Goal: Task Accomplishment & Management: Complete application form

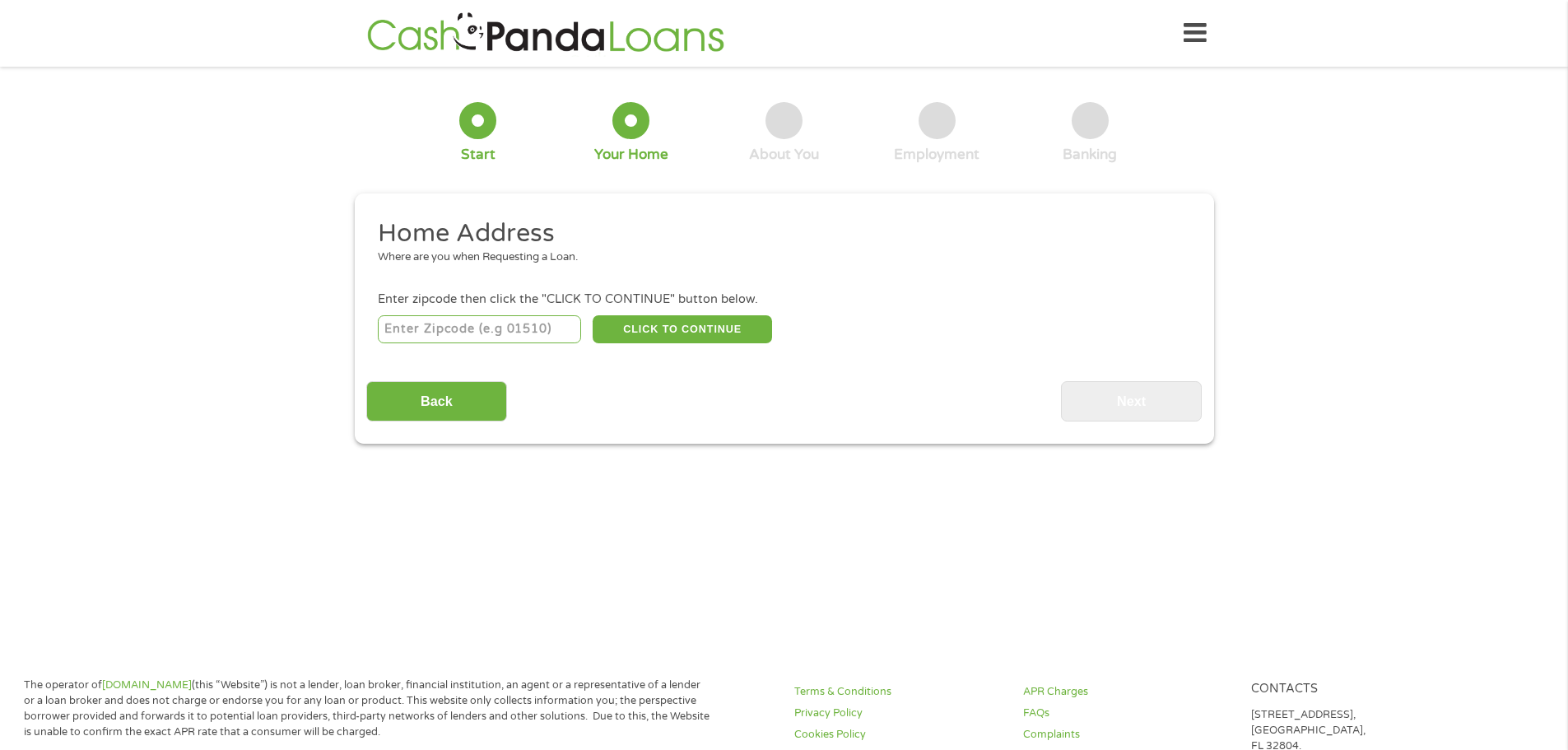
drag, startPoint x: 515, startPoint y: 308, endPoint x: 520, endPoint y: 317, distance: 10.3
click at [519, 311] on li "Enter zipcode then click the "CLICK TO CONTINUE" button below. CLICK TO CONTINU…" at bounding box center [783, 318] width 835 height 55
click at [520, 320] on input "number" at bounding box center [478, 329] width 203 height 28
type input "92886"
click at [723, 333] on button "CLICK TO CONTINUE" at bounding box center [682, 329] width 179 height 28
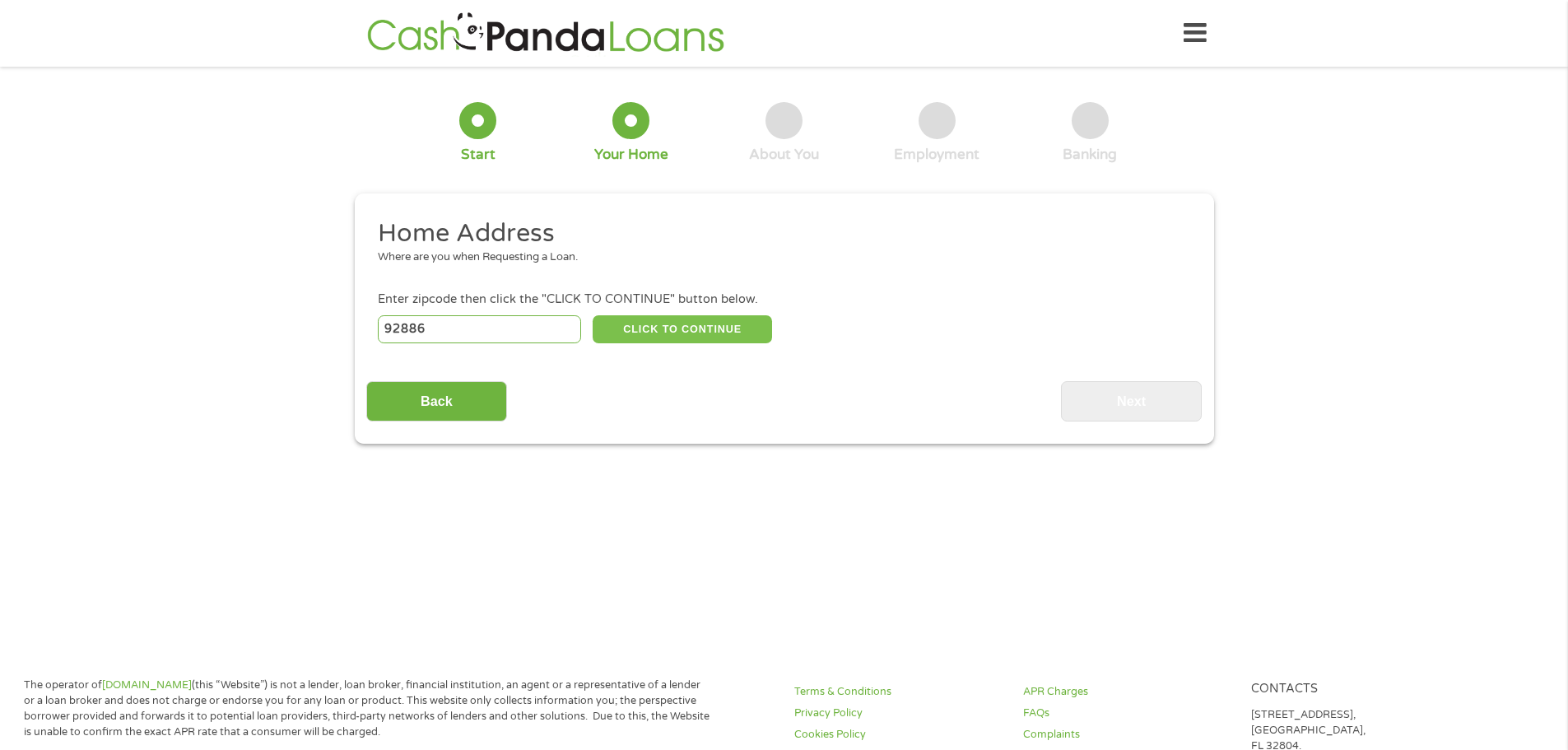
type input "92886"
type input "[PERSON_NAME]"
select select "[US_STATE]"
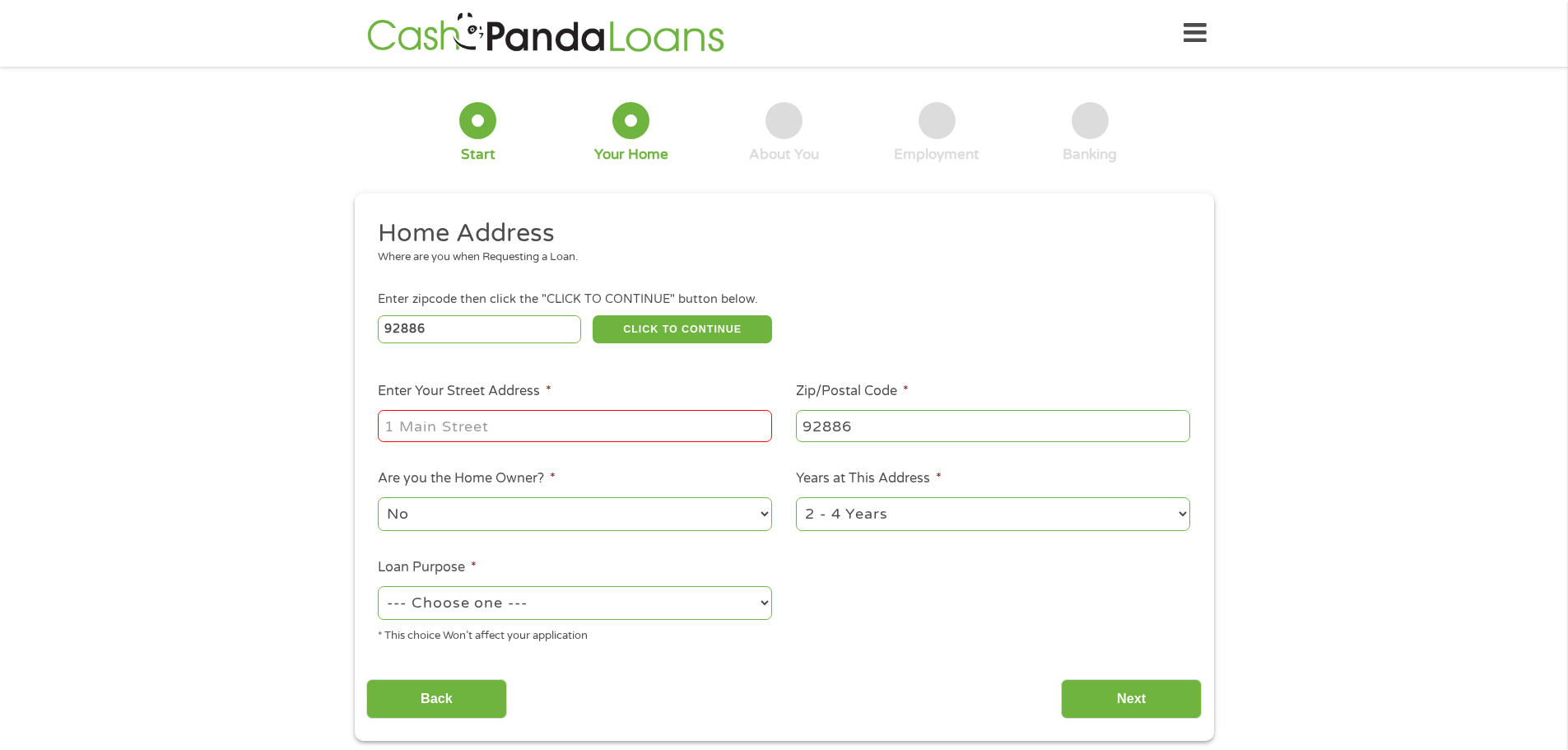
click at [620, 416] on input "Enter Your Street Address *" at bounding box center [575, 425] width 394 height 31
type input "[STREET_ADDRESS][PERSON_NAME]"
click at [537, 608] on select "--- Choose one --- Pay Bills Debt Consolidation Home Improvement Major Purchase…" at bounding box center [575, 603] width 394 height 34
select select "medicalexpenses"
click at [377, 586] on select "--- Choose one --- Pay Bills Debt Consolidation Home Improvement Major Purchase…" at bounding box center [575, 603] width 394 height 34
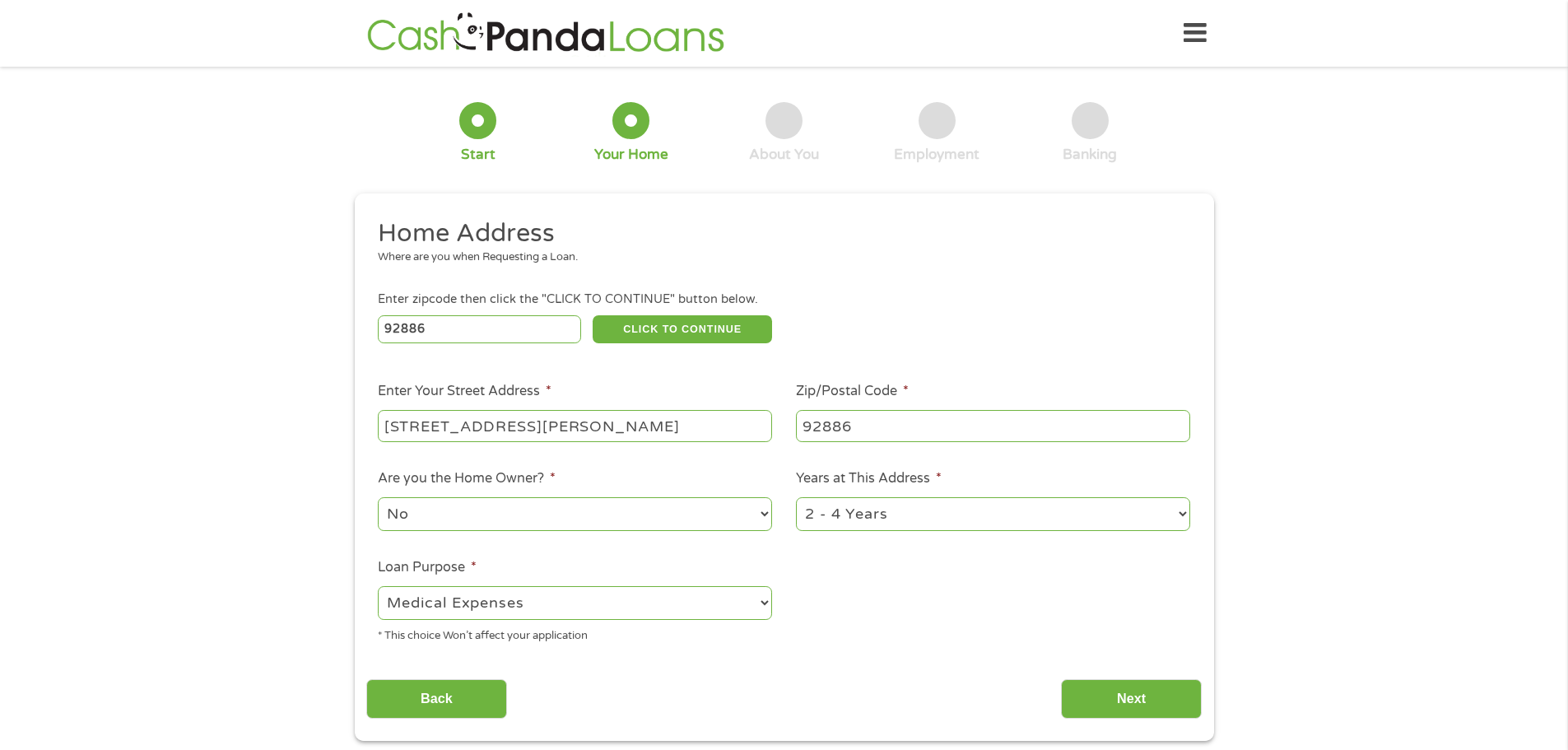
click at [1059, 508] on select "1 Year or less 1 - 2 Years 2 - 4 Years Over 4 Years" at bounding box center [993, 514] width 394 height 34
select select "60months"
click at [796, 497] on select "1 Year or less 1 - 2 Years 2 - 4 Years Over 4 Years" at bounding box center [993, 514] width 394 height 34
click at [1083, 696] on input "Next" at bounding box center [1130, 699] width 141 height 41
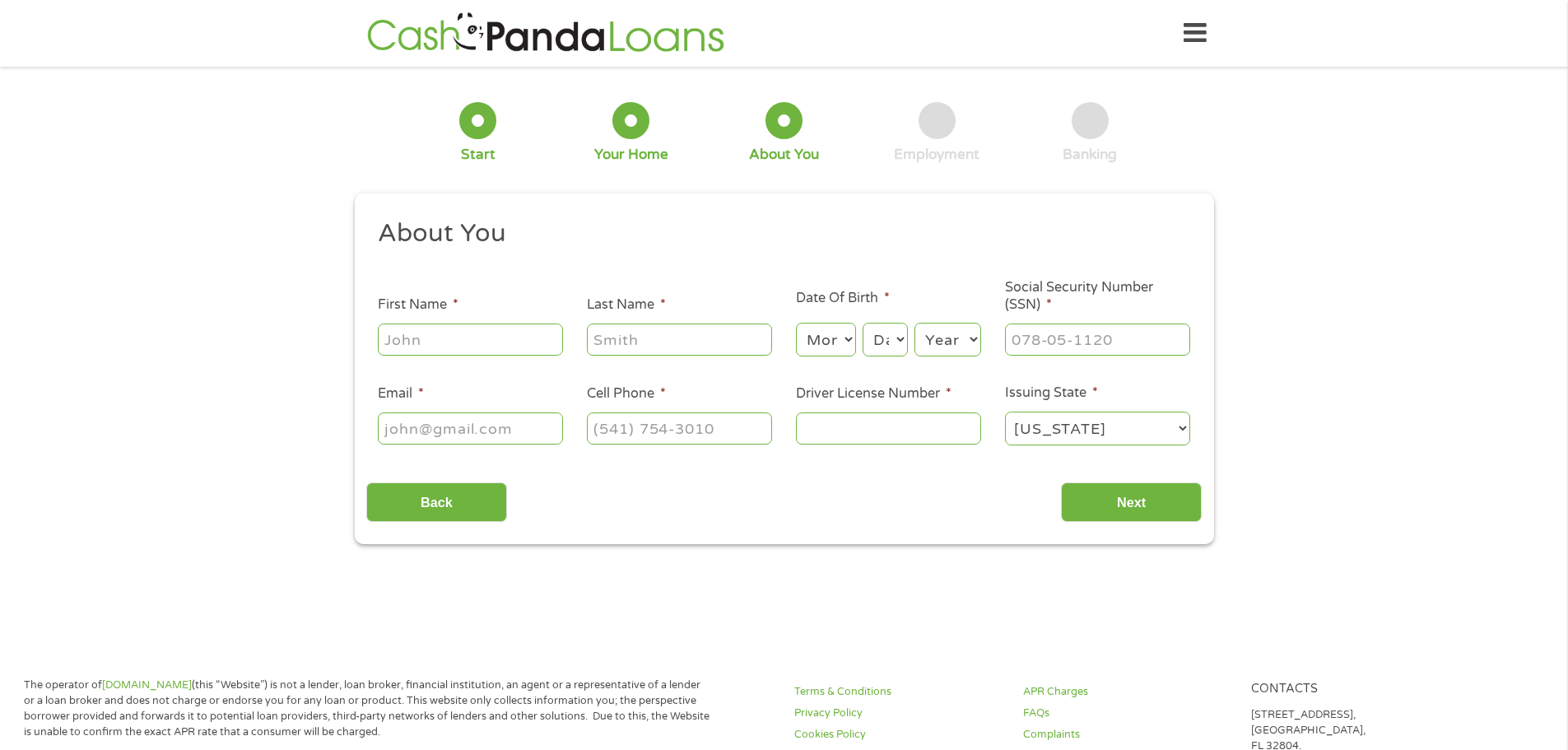
scroll to position [7, 7]
click at [428, 347] on input "First Name *" at bounding box center [470, 339] width 185 height 31
type input "[PERSON_NAME]"
type input "[EMAIL_ADDRESS][DOMAIN_NAME]"
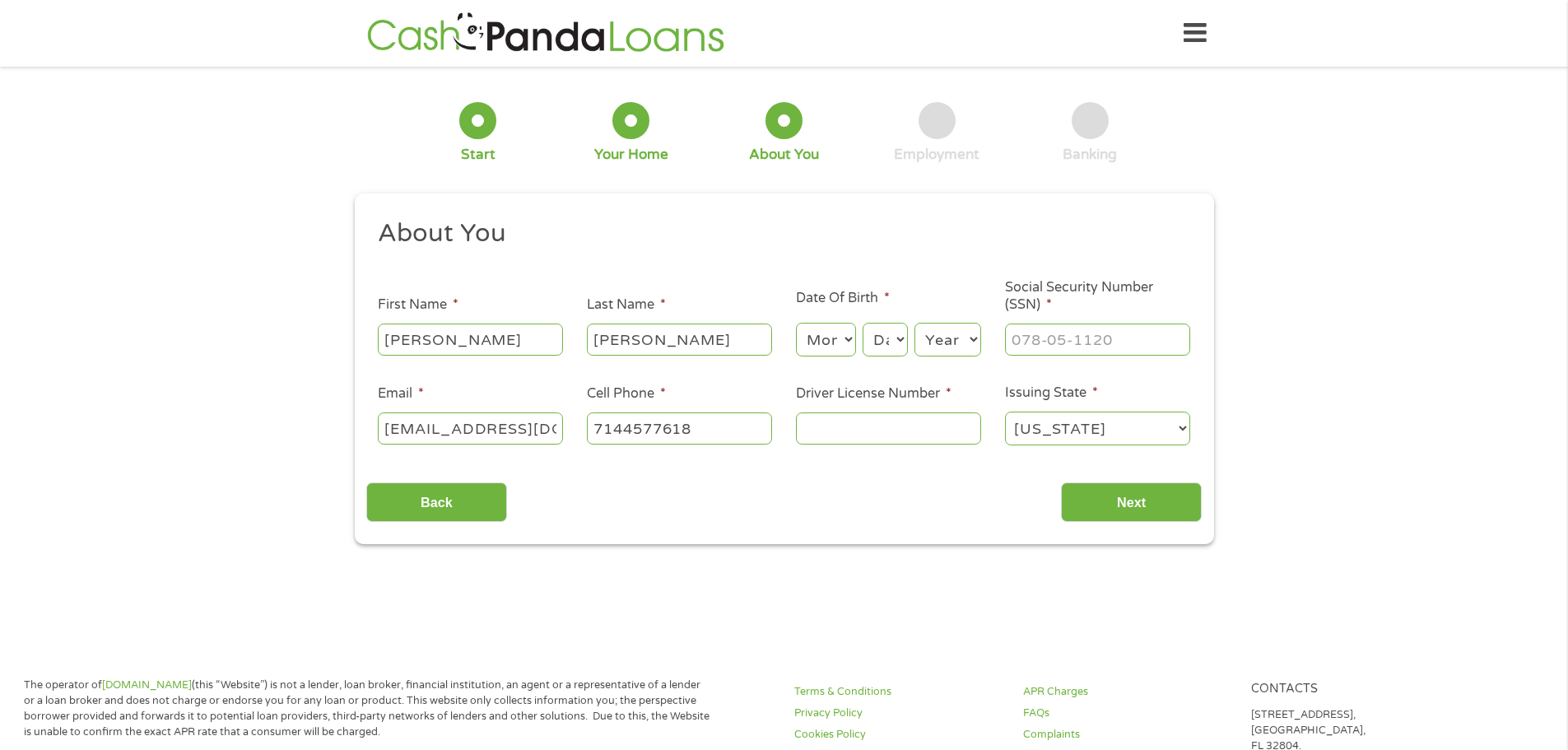
type input "[PHONE_NUMBER]"
click at [853, 430] on input "Driver License Number *" at bounding box center [889, 427] width 185 height 31
type input "B6020329"
click at [1157, 344] on input "___-__-____" at bounding box center [1097, 339] width 185 height 31
type input "573-87-5004"
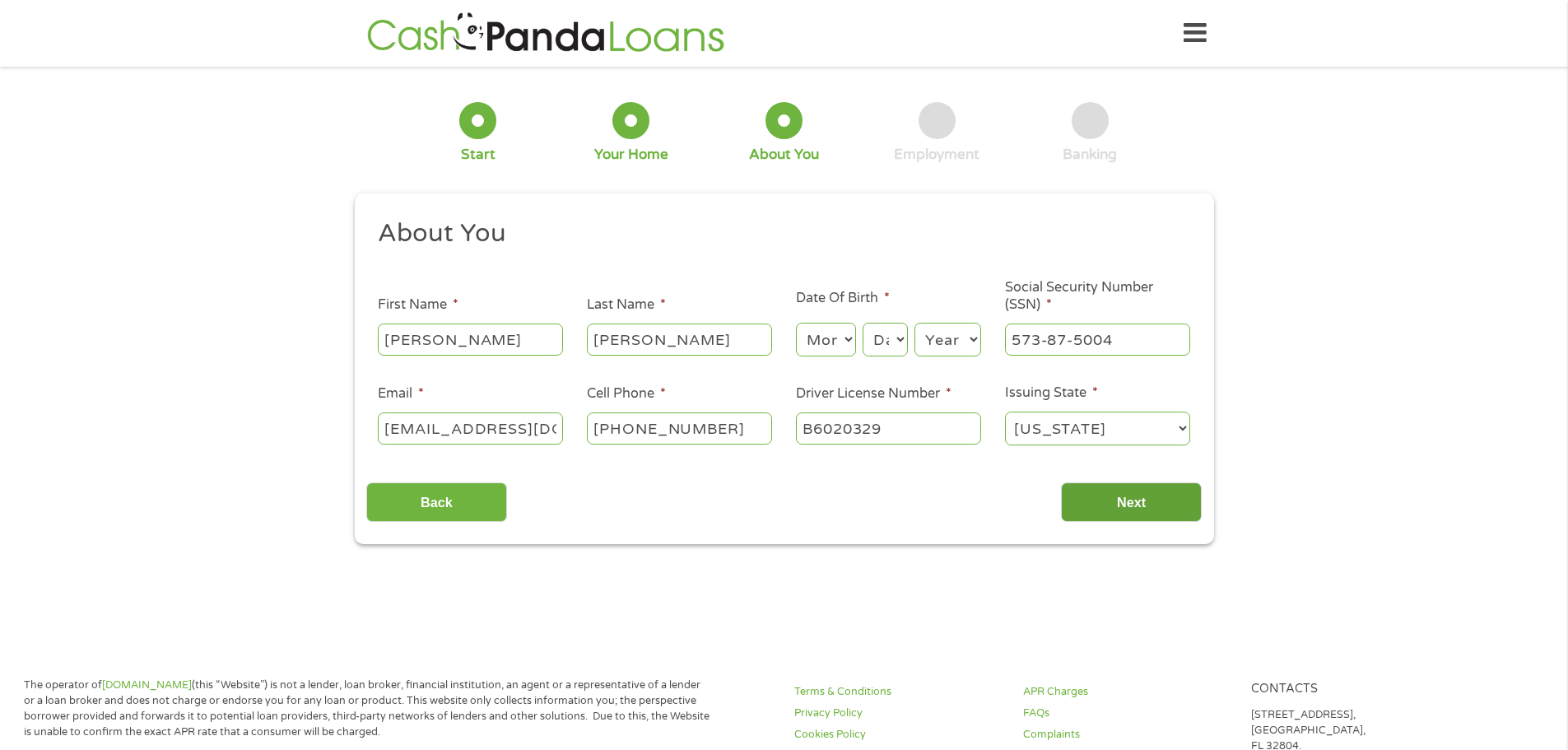
click at [1096, 506] on input "Next" at bounding box center [1130, 502] width 141 height 41
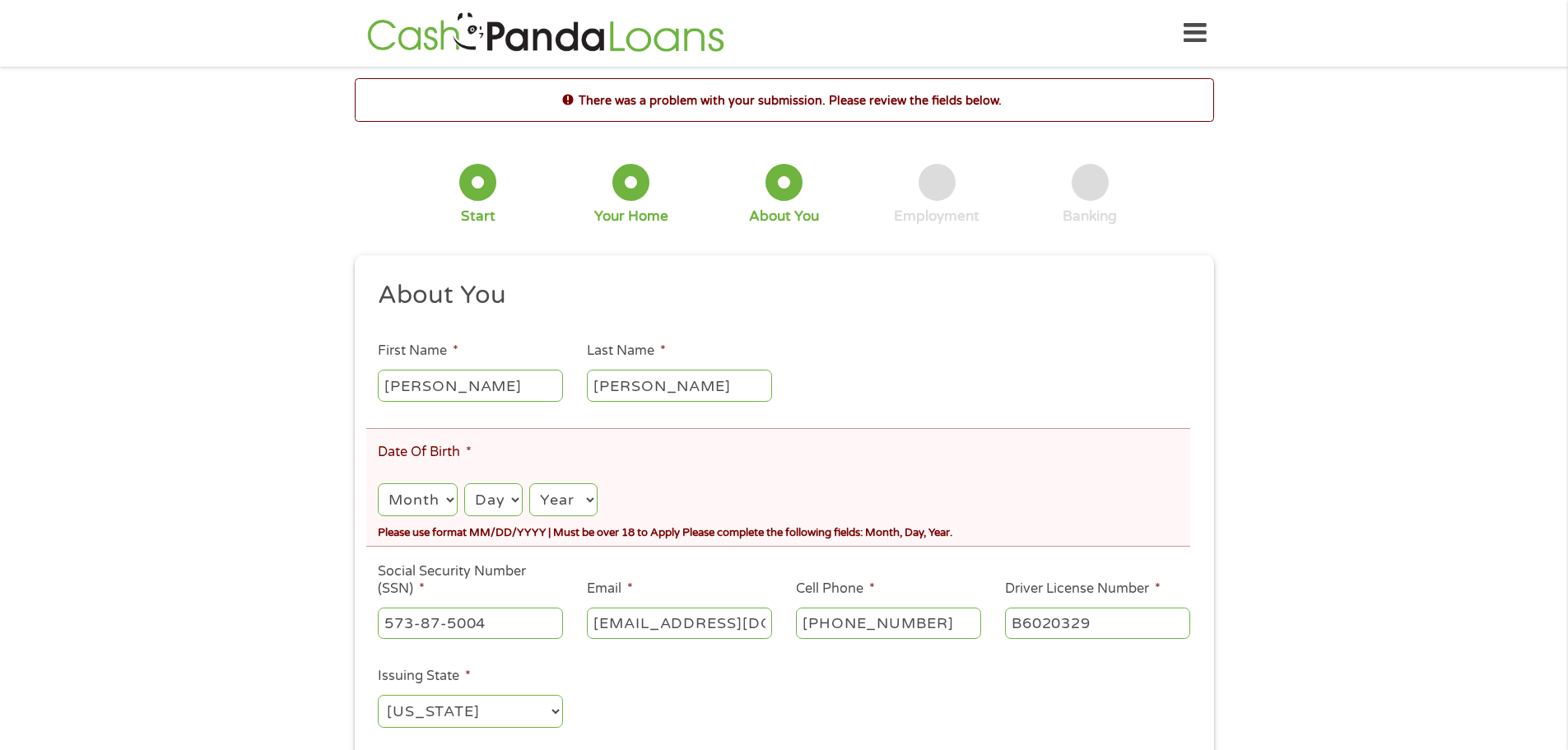
click at [419, 488] on select "Month 1 2 3 4 5 6 7 8 9 10 11 12" at bounding box center [417, 500] width 79 height 34
select select "10"
click at [377, 483] on select "Month 1 2 3 4 5 6 7 8 9 10 11 12" at bounding box center [417, 500] width 79 height 34
click at [482, 505] on select "Day 1 2 3 4 5 6 7 8 9 10 11 12 13 14 15 16 17 18 19 20 21 22 23 24 25 26 27 28 …" at bounding box center [493, 500] width 58 height 34
select select "28"
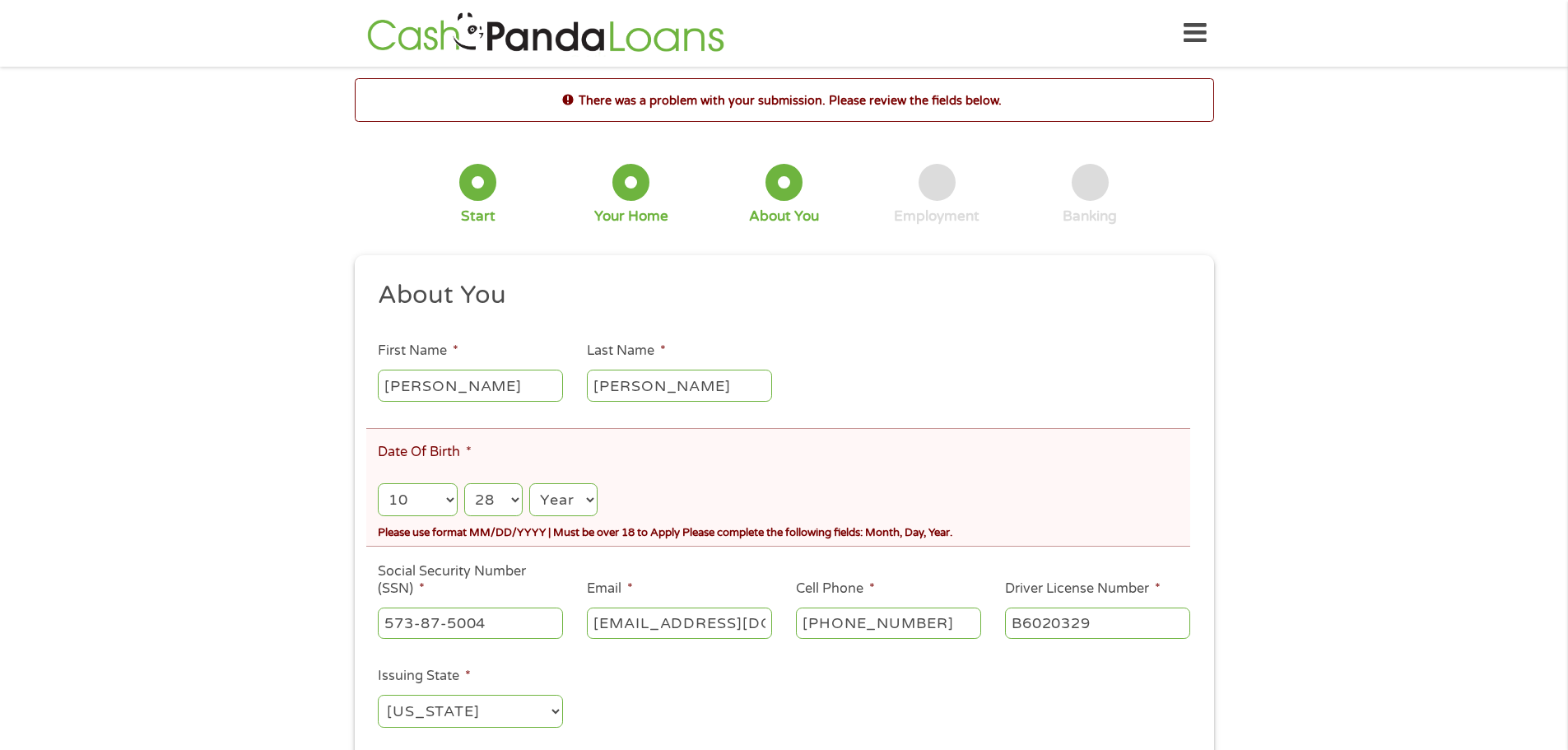
click at [464, 483] on select "Day 1 2 3 4 5 6 7 8 9 10 11 12 13 14 15 16 17 18 19 20 21 22 23 24 25 26 27 28 …" at bounding box center [493, 500] width 58 height 34
click at [562, 496] on select "Year [DATE] 2006 2005 2004 2003 2002 2001 2000 1999 1998 1997 1996 1995 1994 19…" at bounding box center [563, 500] width 68 height 34
select select "1977"
click at [529, 483] on select "Year [DATE] 2006 2005 2004 2003 2002 2001 2000 1999 1998 1997 1996 1995 1994 19…" at bounding box center [563, 500] width 68 height 34
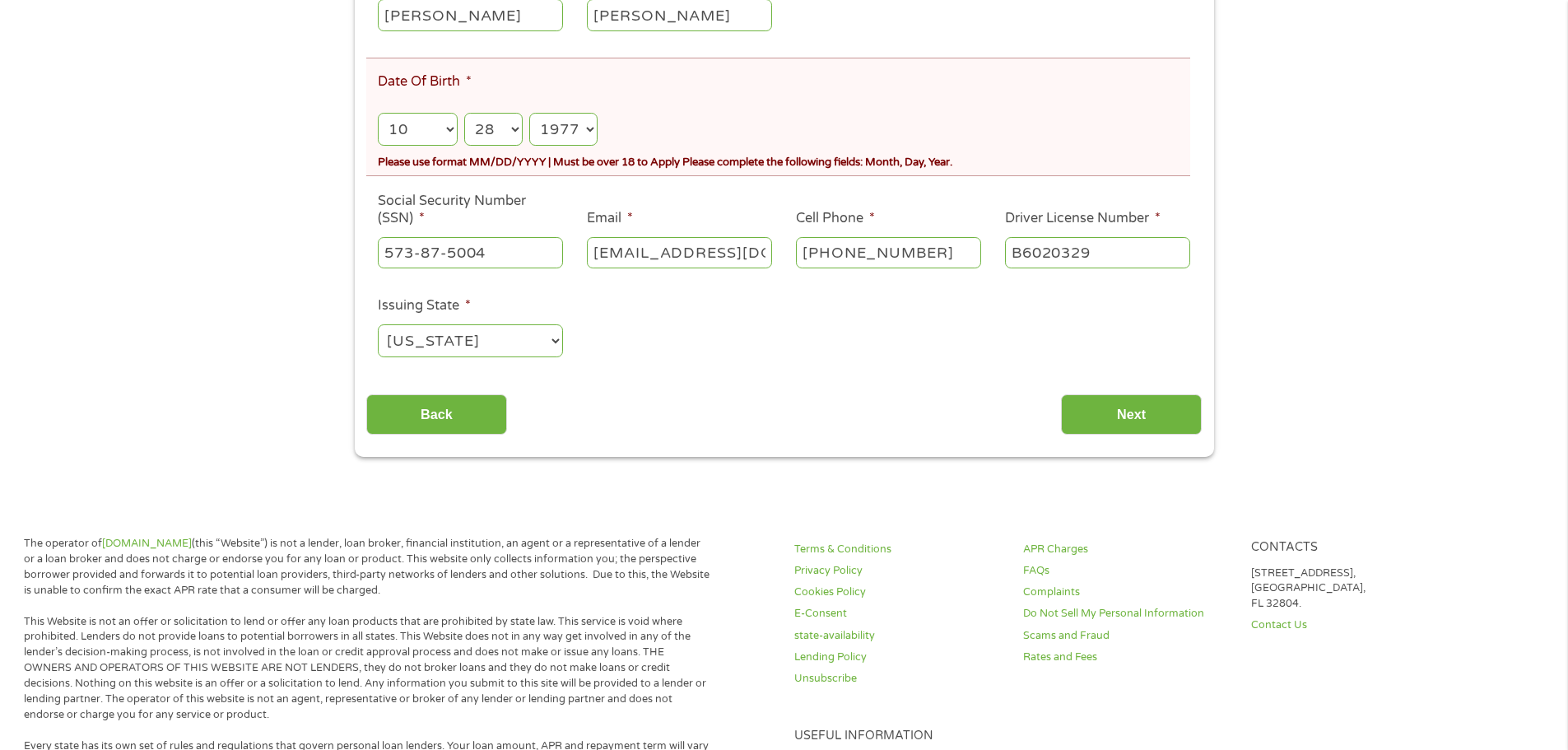
scroll to position [411, 0]
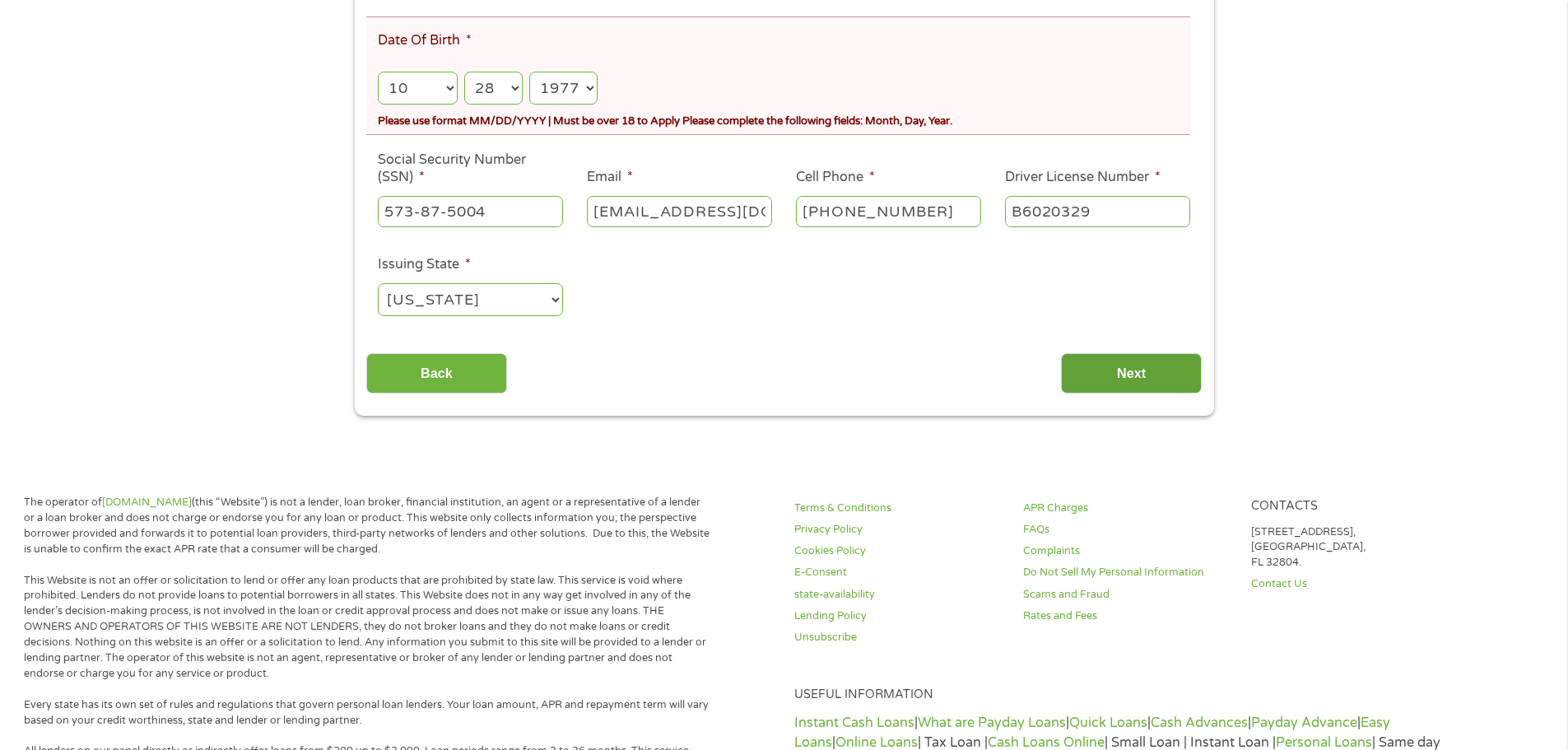
click at [1129, 388] on input "Next" at bounding box center [1130, 373] width 141 height 41
click at [1131, 379] on input "Next" at bounding box center [1130, 373] width 141 height 41
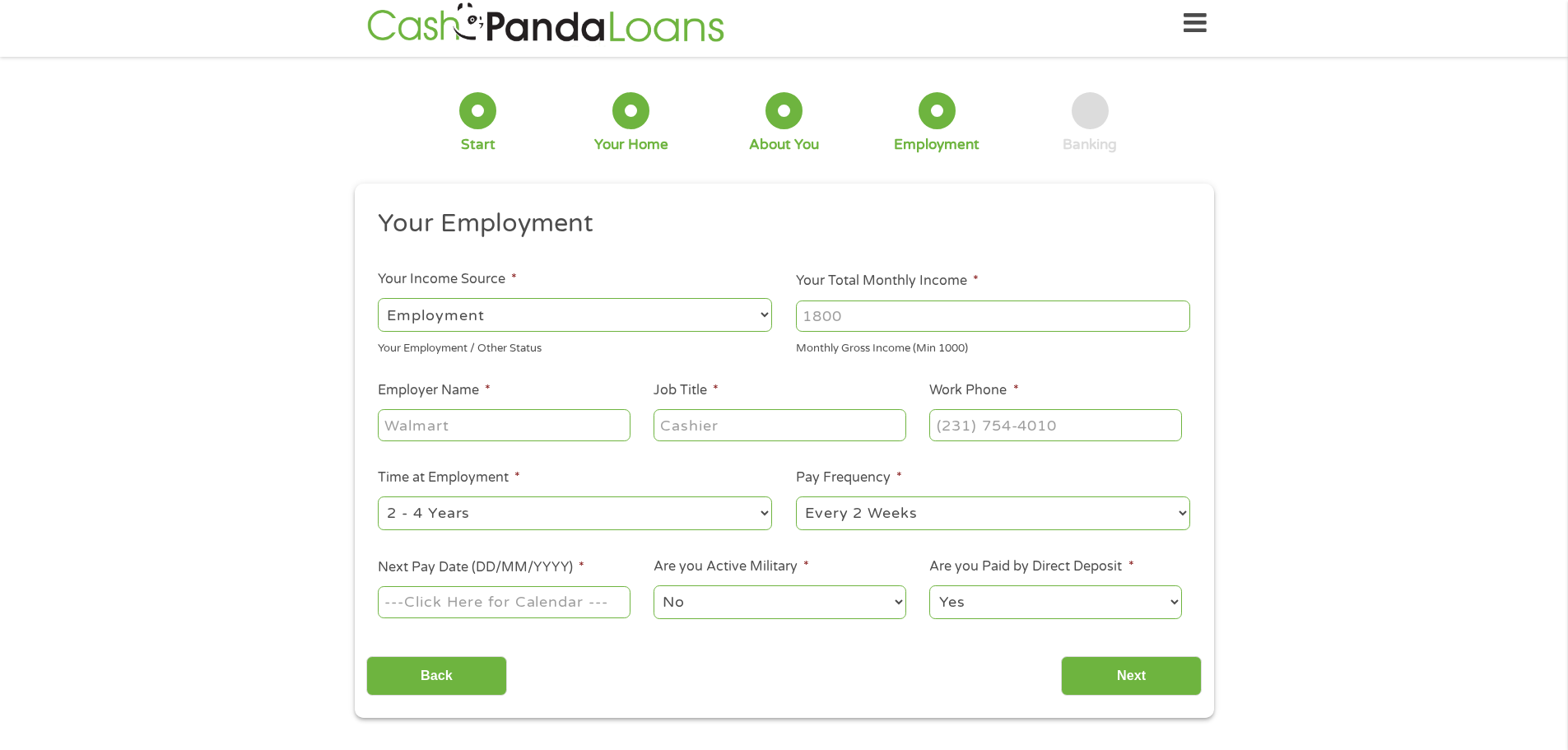
scroll to position [0, 0]
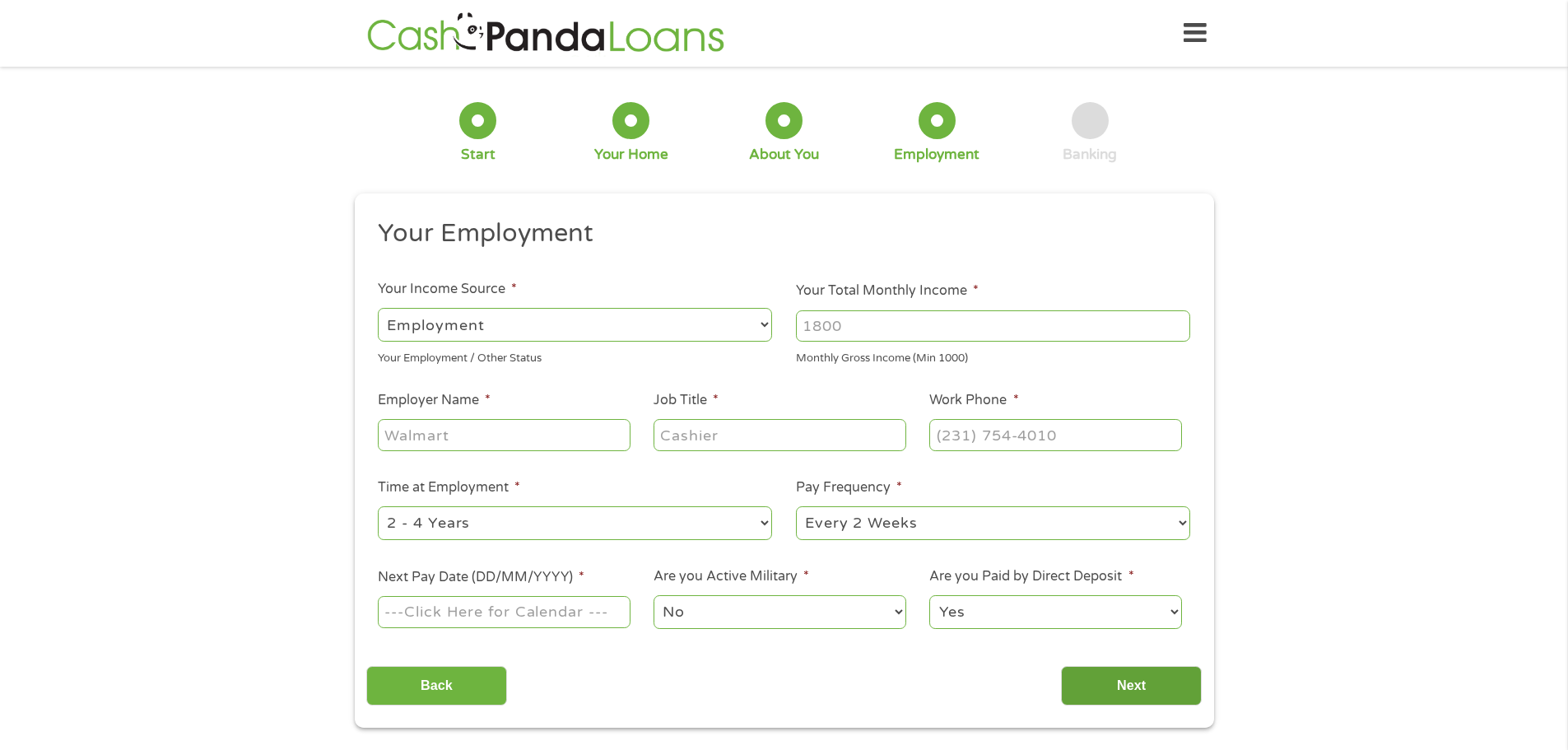
click at [1154, 680] on input "Next" at bounding box center [1130, 686] width 141 height 41
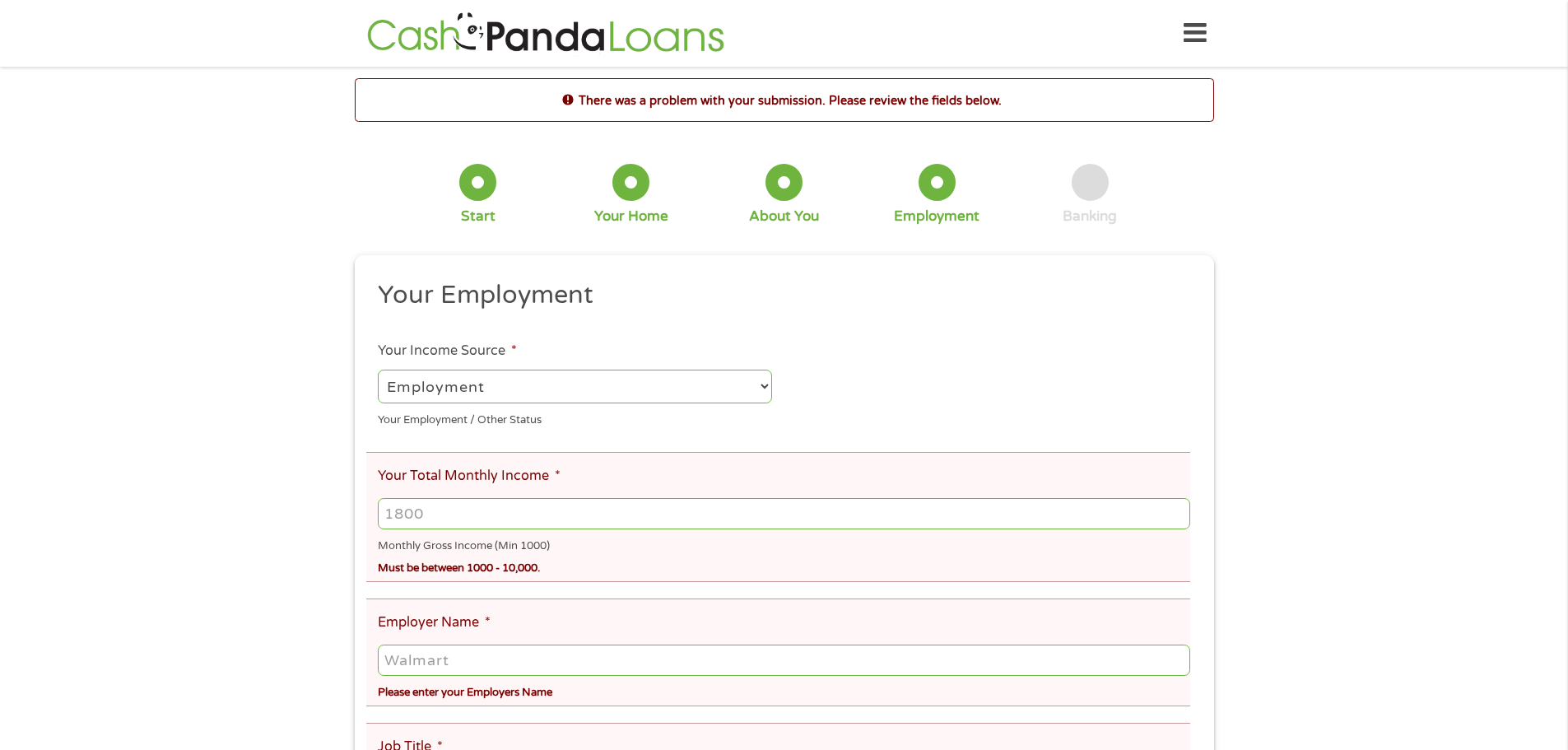
scroll to position [7, 7]
drag, startPoint x: 502, startPoint y: 512, endPoint x: 341, endPoint y: 491, distance: 162.4
click at [323, 491] on div "There was a problem with your submission. Please review the fields below. 1 Sta…" at bounding box center [784, 723] width 1568 height 1290
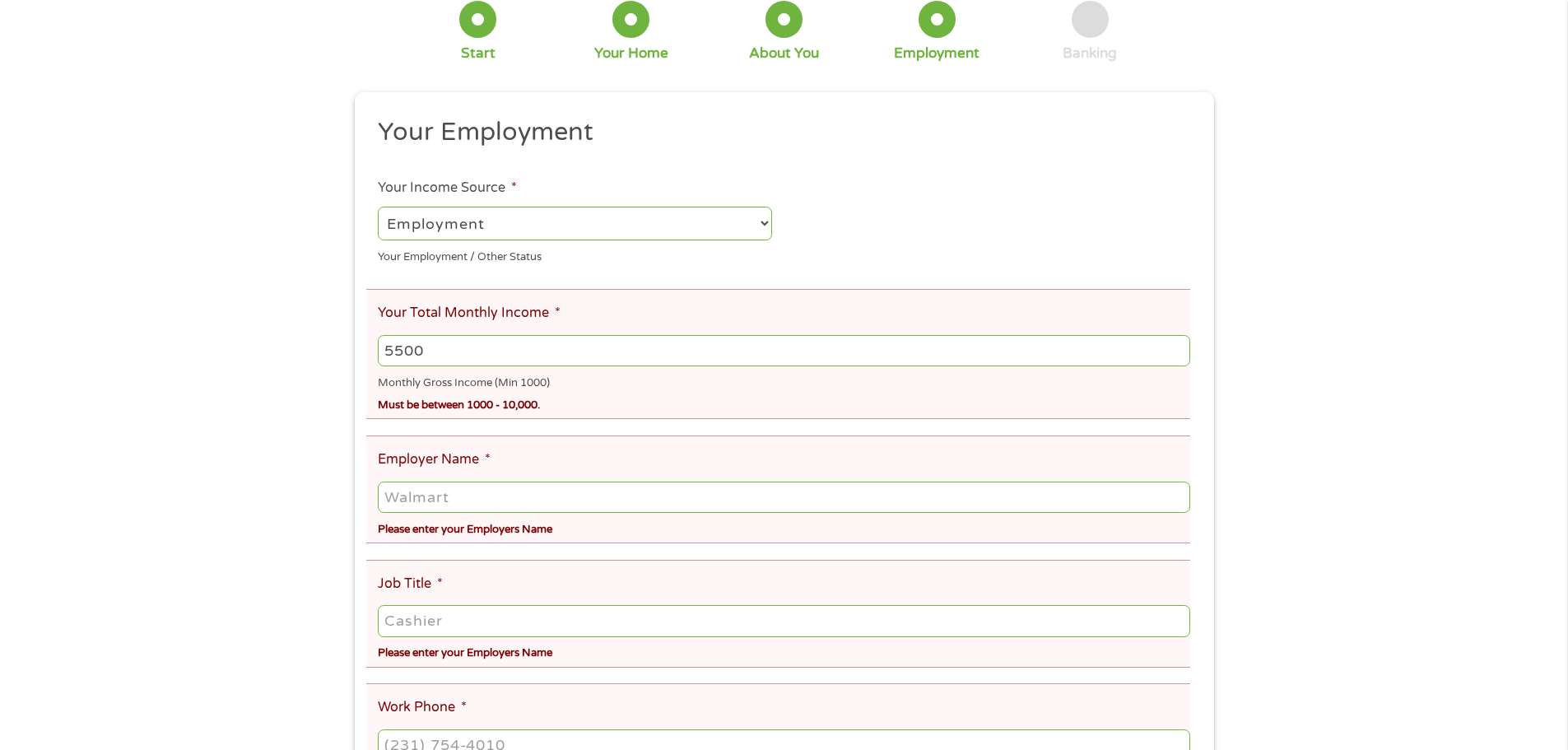
scroll to position [164, 0]
type input "5500"
click at [506, 503] on input "Employer Name *" at bounding box center [783, 495] width 811 height 31
type input "F"
type input "[PERSON_NAME] Law Office"
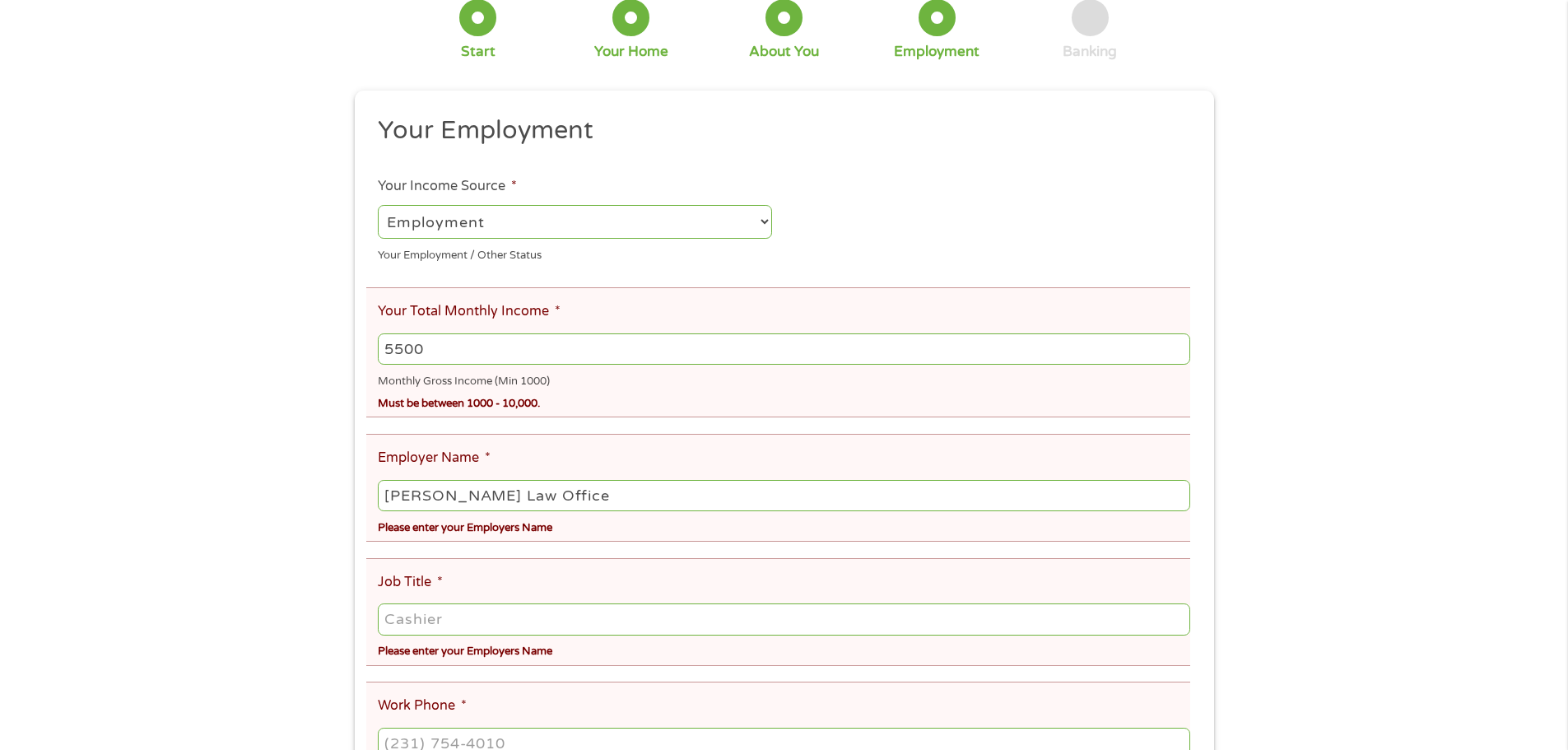
click at [425, 617] on input "Job Title *" at bounding box center [783, 618] width 811 height 31
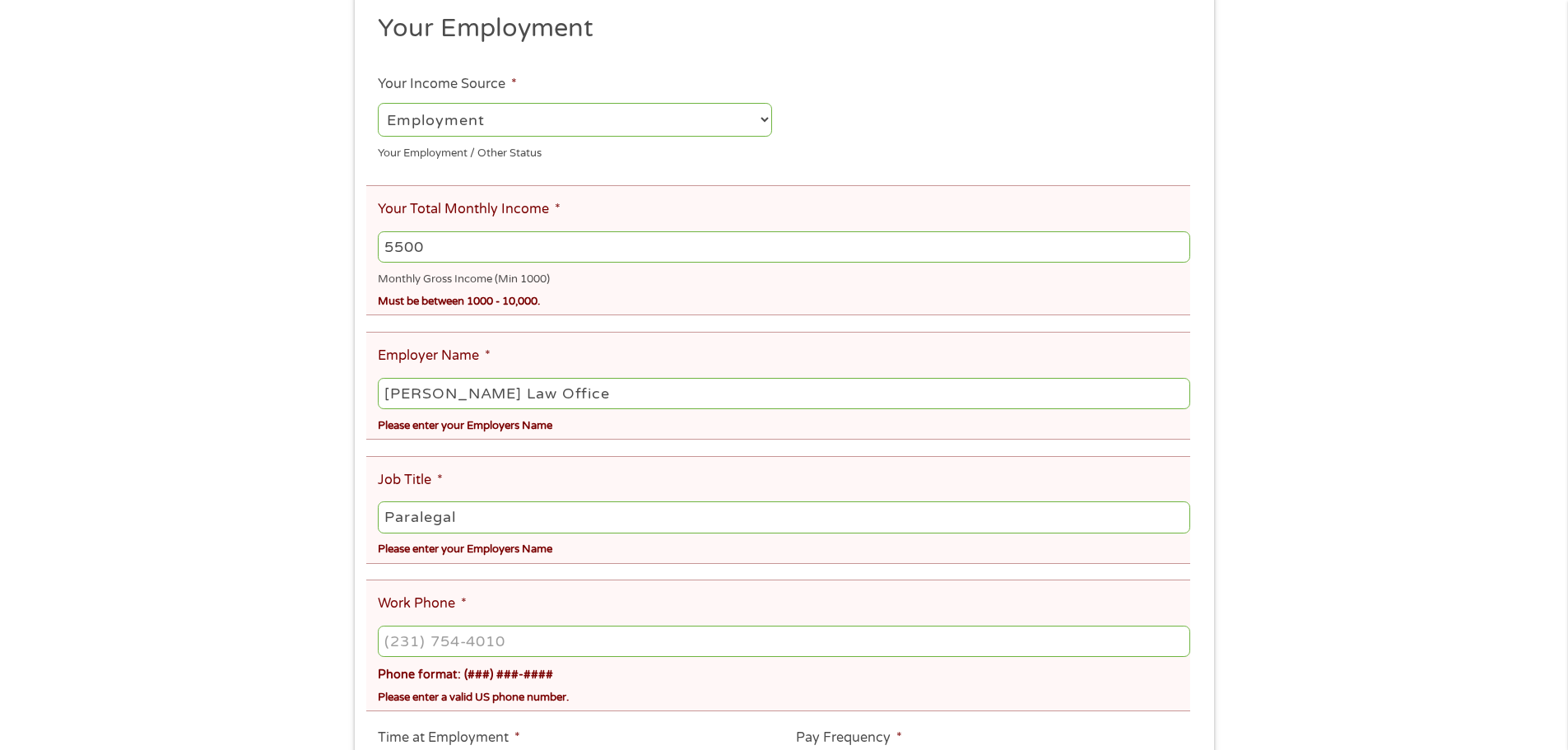
scroll to position [411, 0]
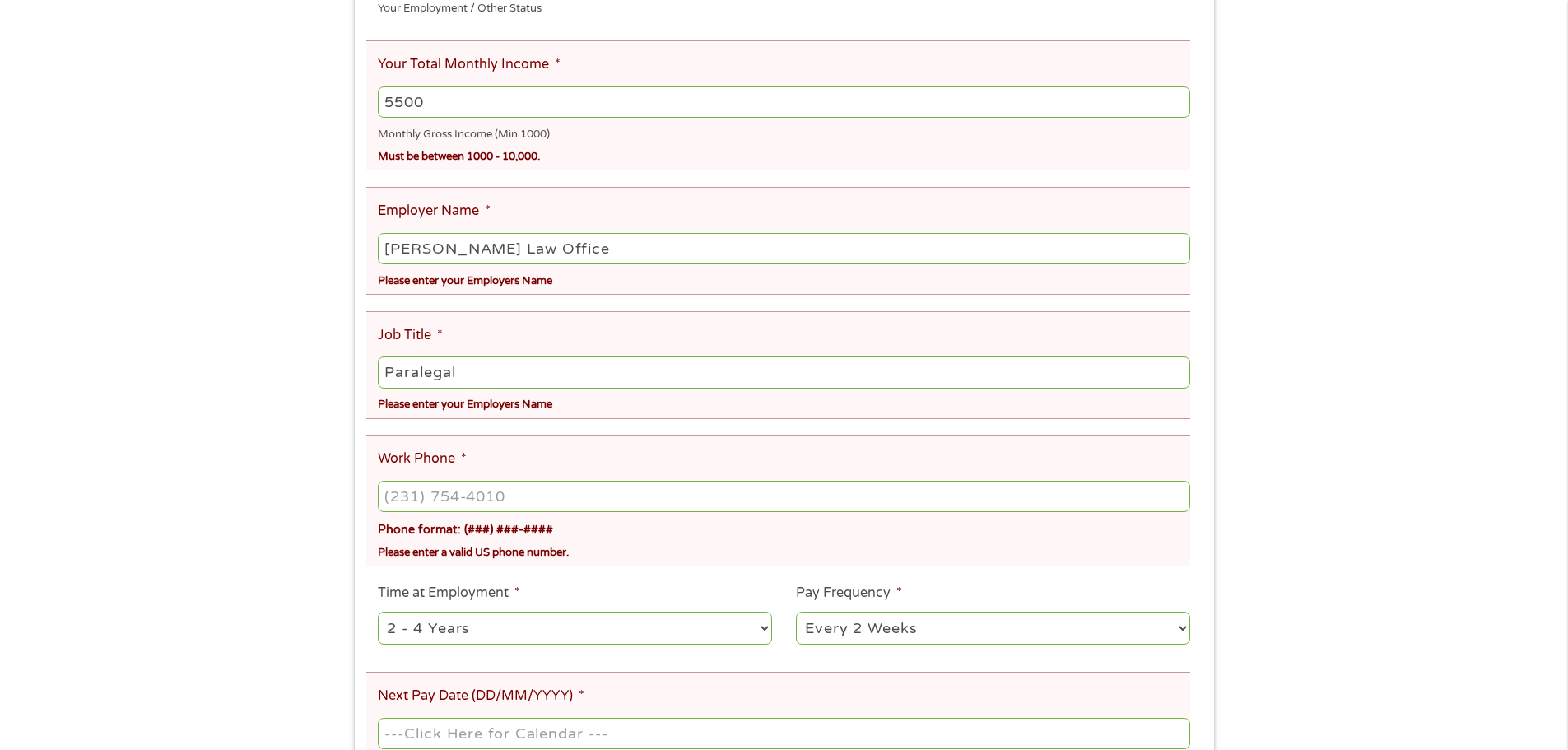
type input "Paralegal"
click at [409, 490] on input "(___) ___-____" at bounding box center [783, 495] width 811 height 31
drag, startPoint x: 421, startPoint y: 492, endPoint x: 392, endPoint y: 496, distance: 29.3
click at [392, 496] on input "(__5) 622-061_" at bounding box center [783, 495] width 811 height 31
type input "[PHONE_NUMBER]"
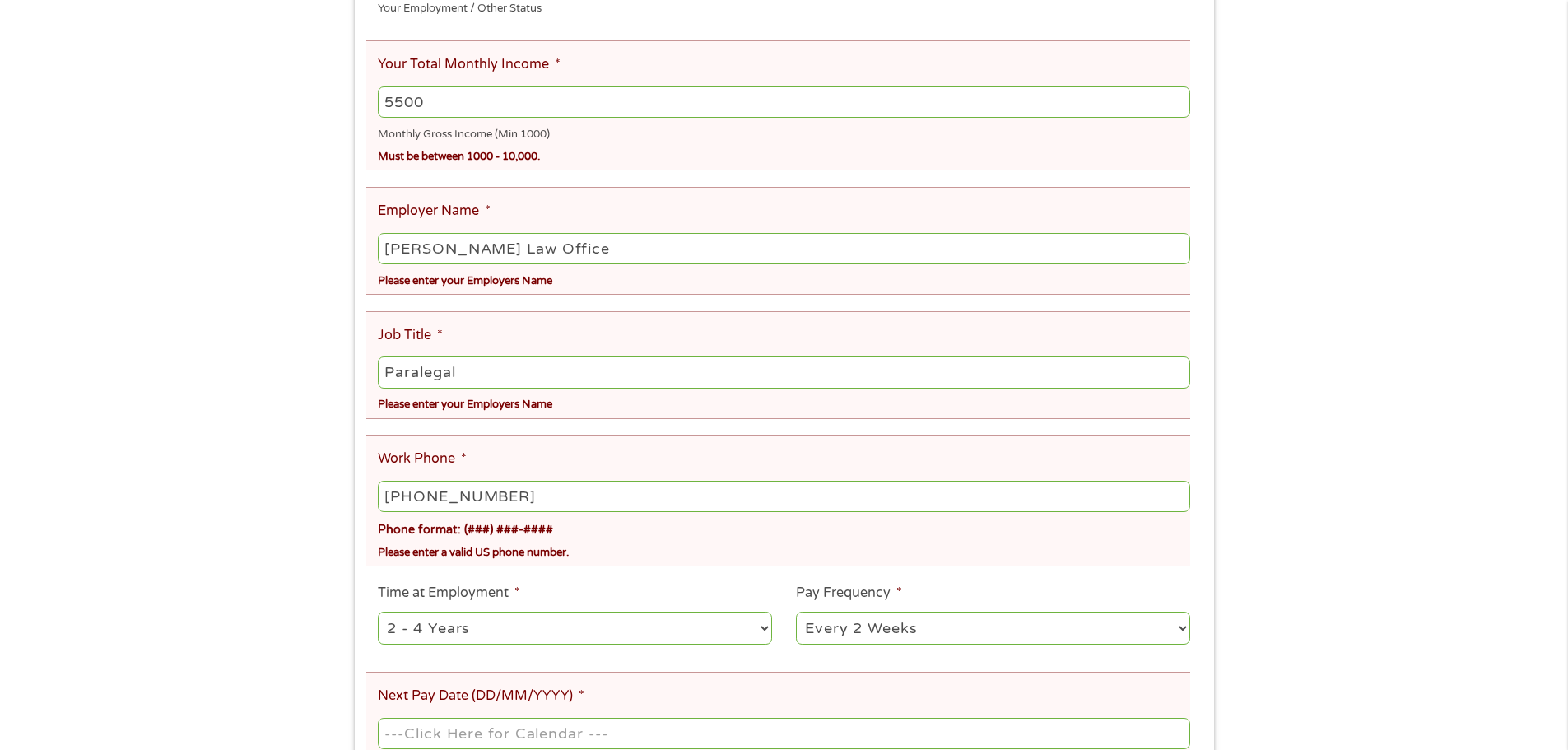
click at [717, 647] on div "--- Choose one --- 1 Year or less 1 - 2 Years 2 - 4 Years Over 4 Years" at bounding box center [575, 628] width 394 height 40
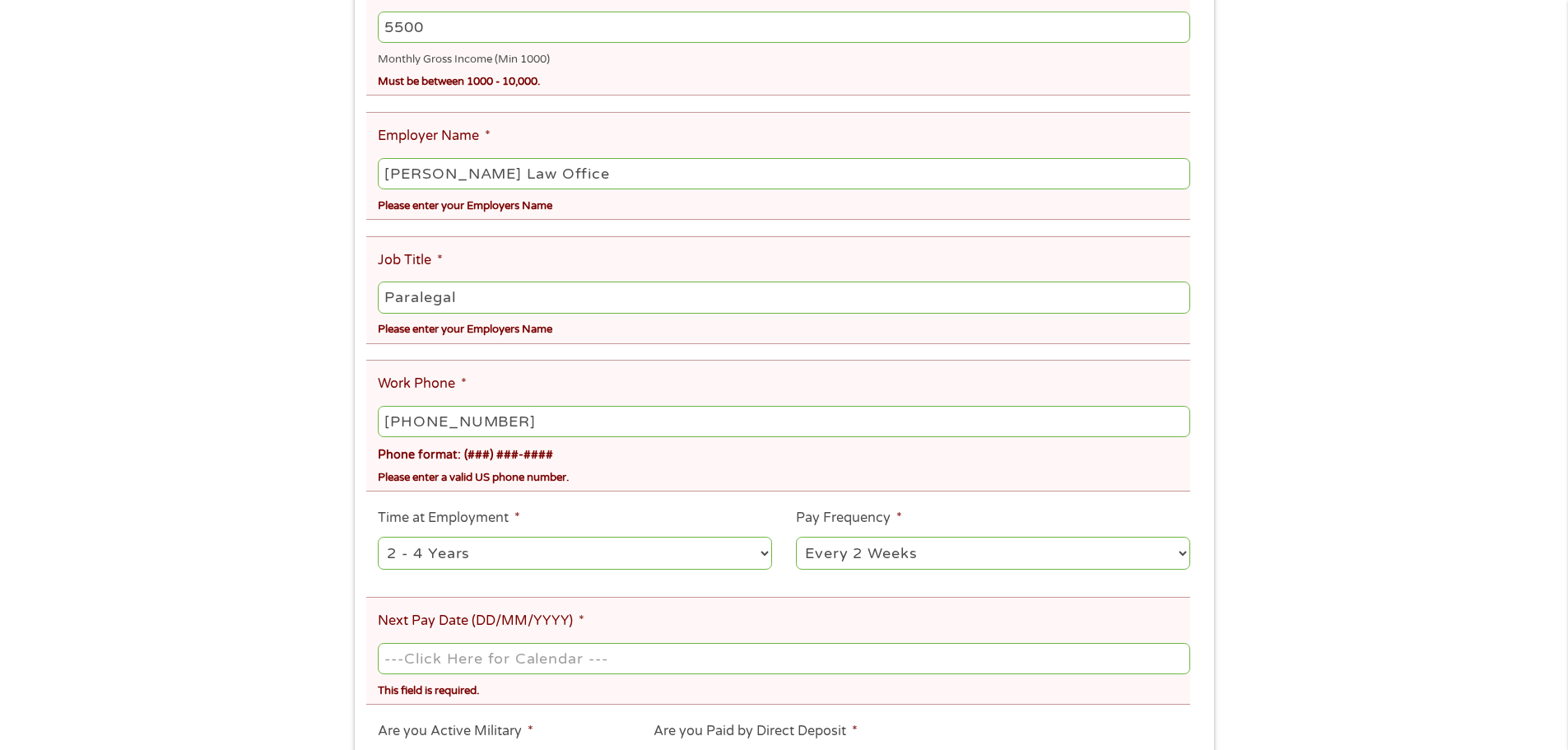
scroll to position [576, 0]
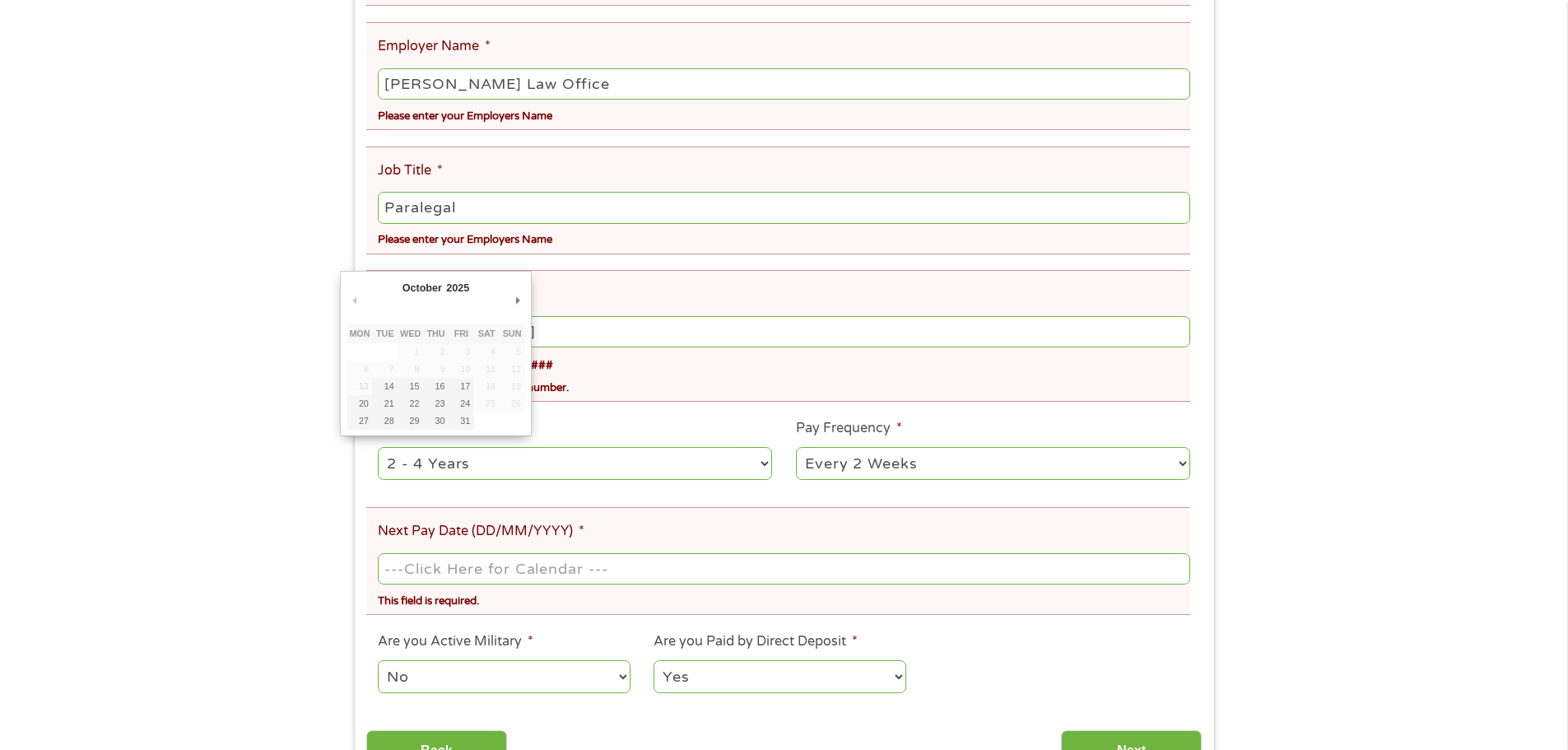
click at [525, 558] on input "Next Pay Date (DD/MM/YYYY) *" at bounding box center [783, 568] width 811 height 31
type input "[DATE]"
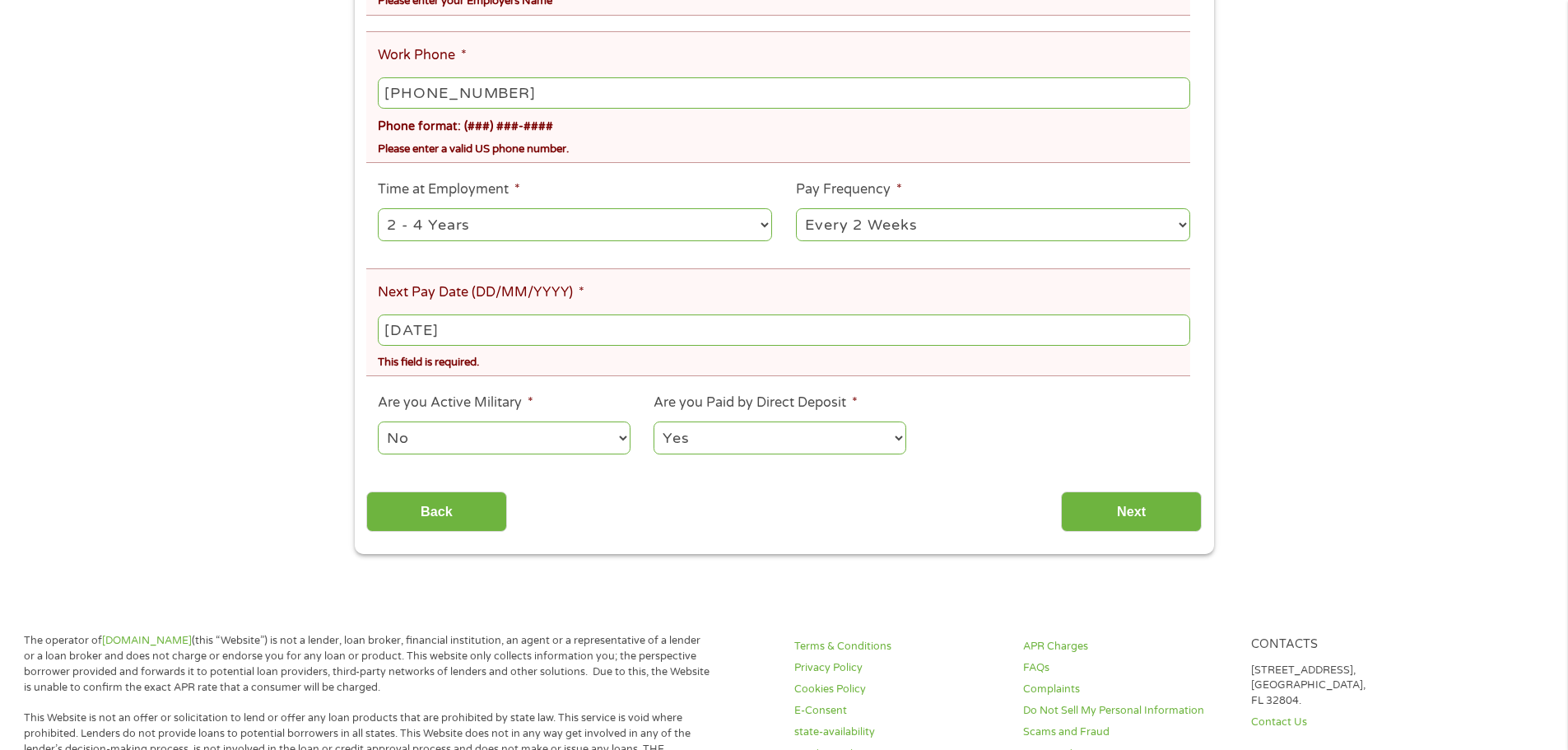
scroll to position [823, 0]
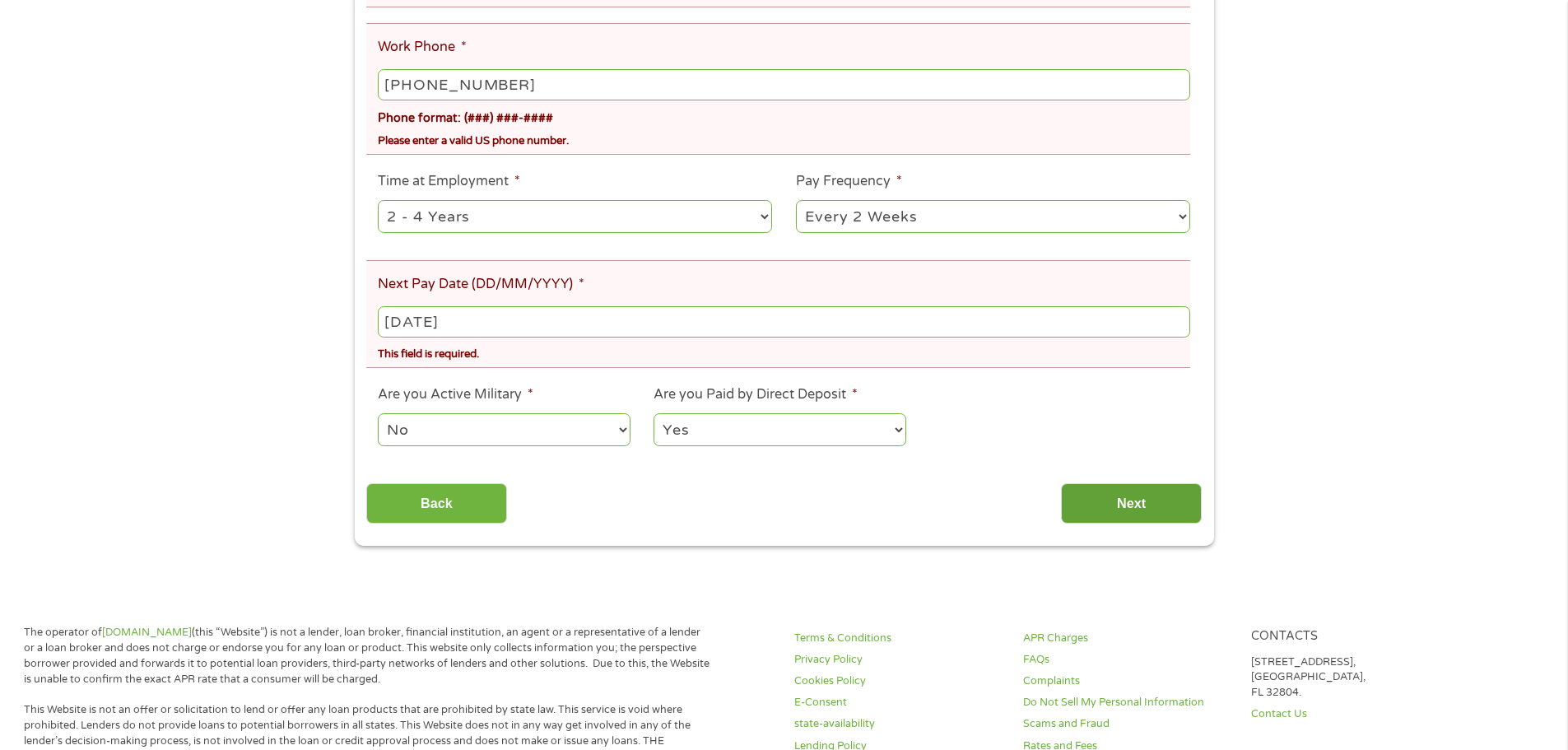
click at [1106, 516] on input "Next" at bounding box center [1130, 503] width 141 height 41
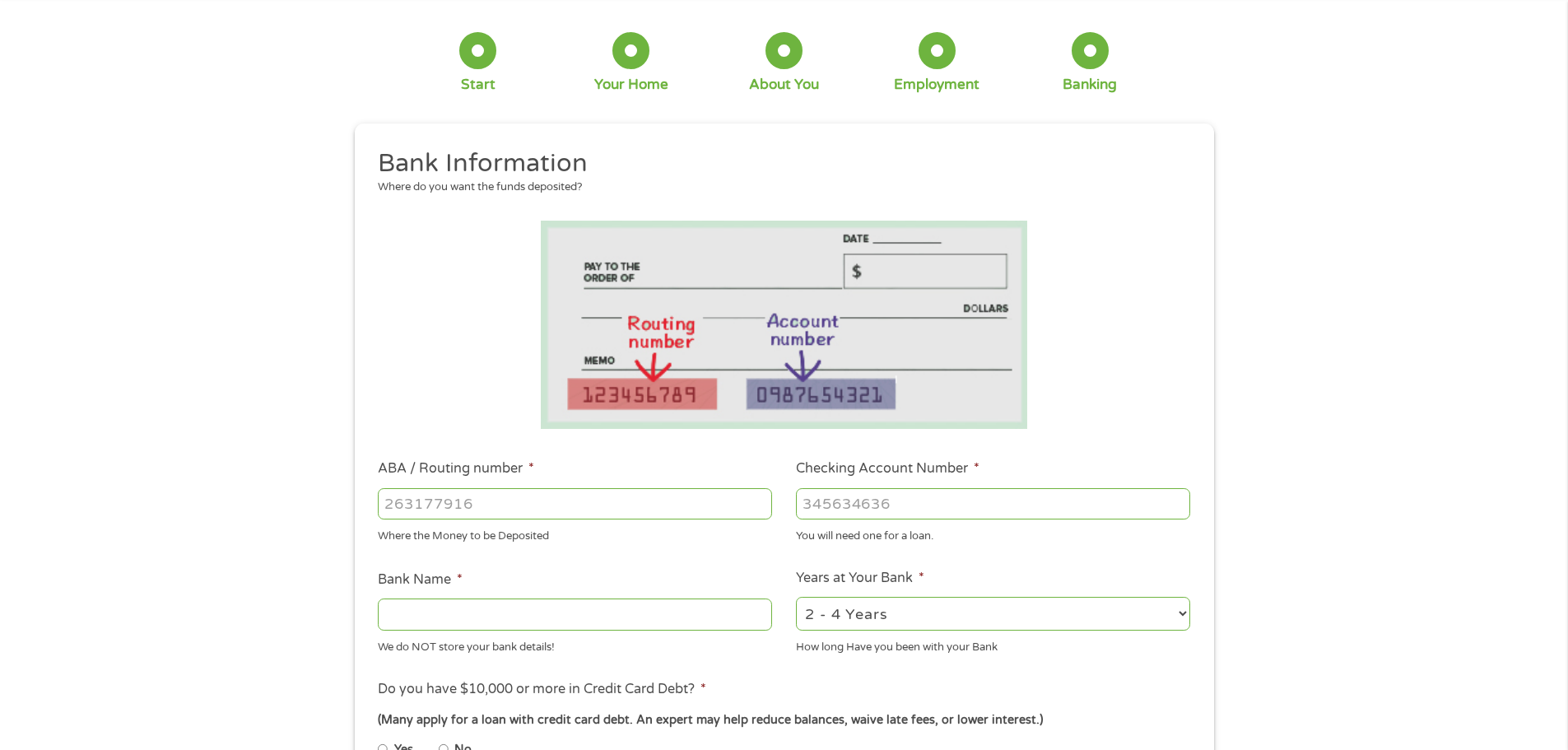
scroll to position [164, 0]
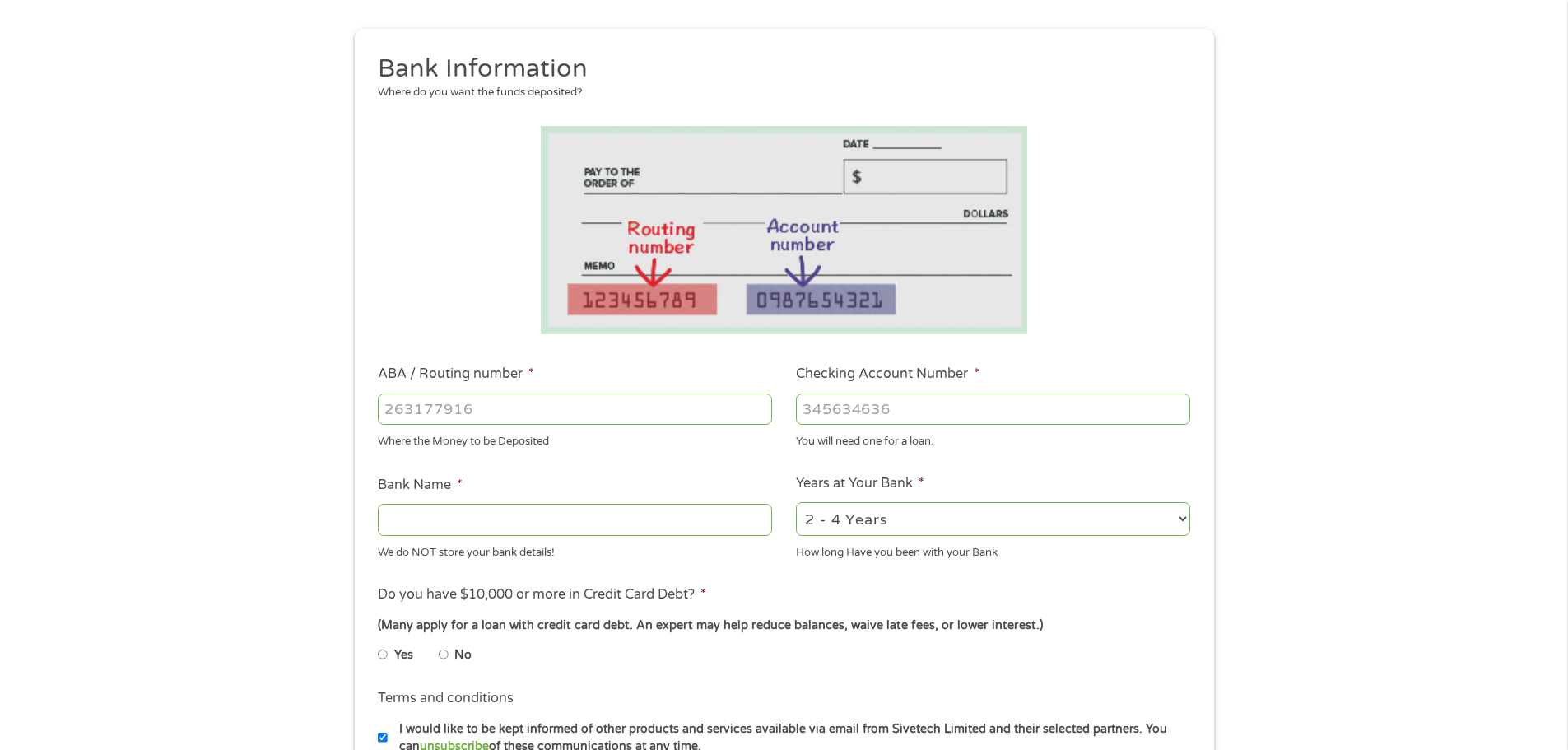
click at [510, 407] on input "ABA / Routing number *" at bounding box center [575, 408] width 394 height 31
drag, startPoint x: 383, startPoint y: 398, endPoint x: 250, endPoint y: 393, distance: 133.1
click at [250, 393] on div "1 Start 2 Your Home 3 About You 4 Employment 5 Banking 6 This field is hidden w…" at bounding box center [784, 435] width 1568 height 1043
type input "322281989"
type input "ORANGE COUNTYS CREDIT UNION"
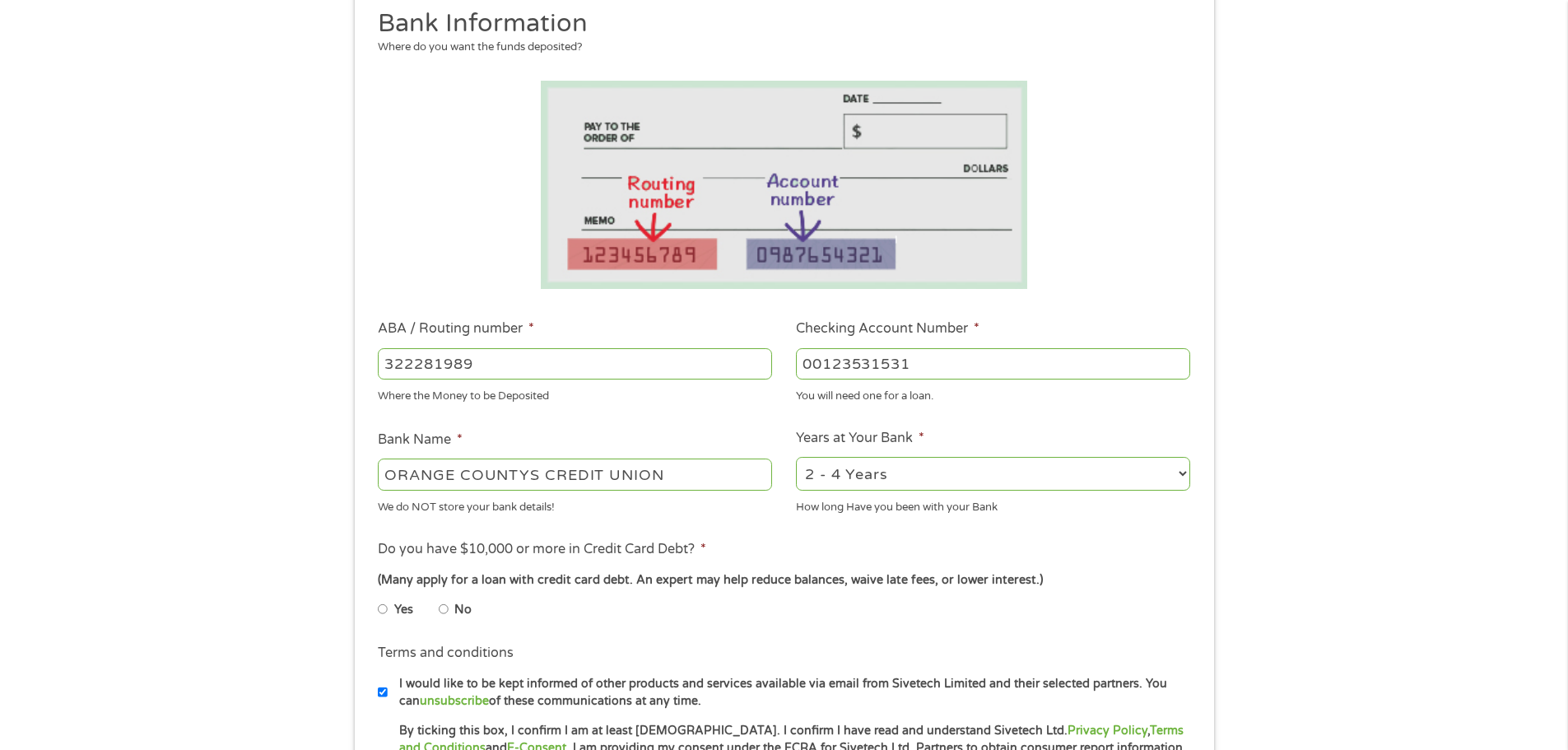
scroll to position [247, 0]
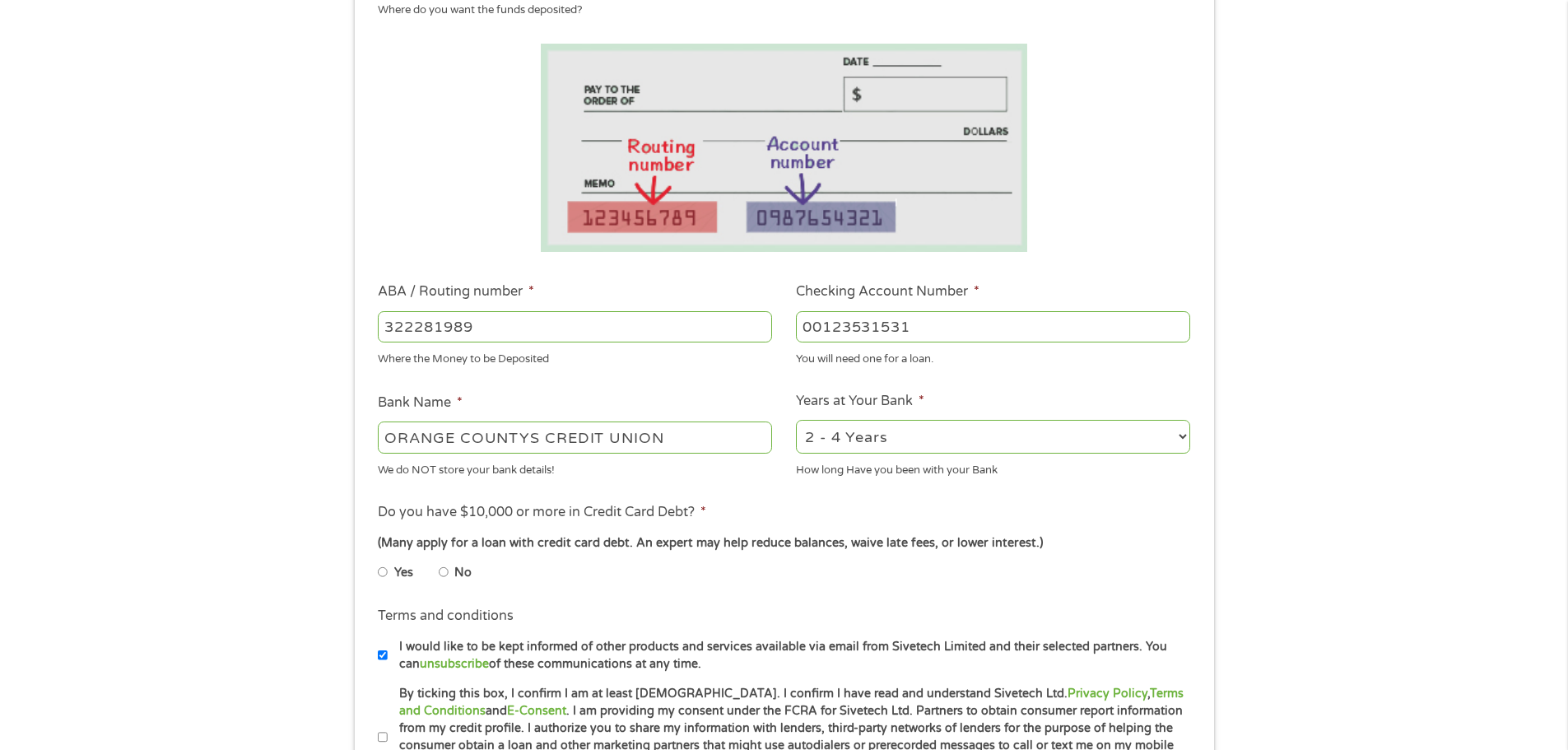
type input "00123531531"
click at [958, 437] on select "2 - 4 Years 6 - 12 Months 1 - 2 Years Over 4 Years" at bounding box center [993, 437] width 394 height 34
select select "60months"
click at [796, 420] on select "2 - 4 Years 6 - 12 Months 1 - 2 Years Over 4 Years" at bounding box center [993, 437] width 394 height 34
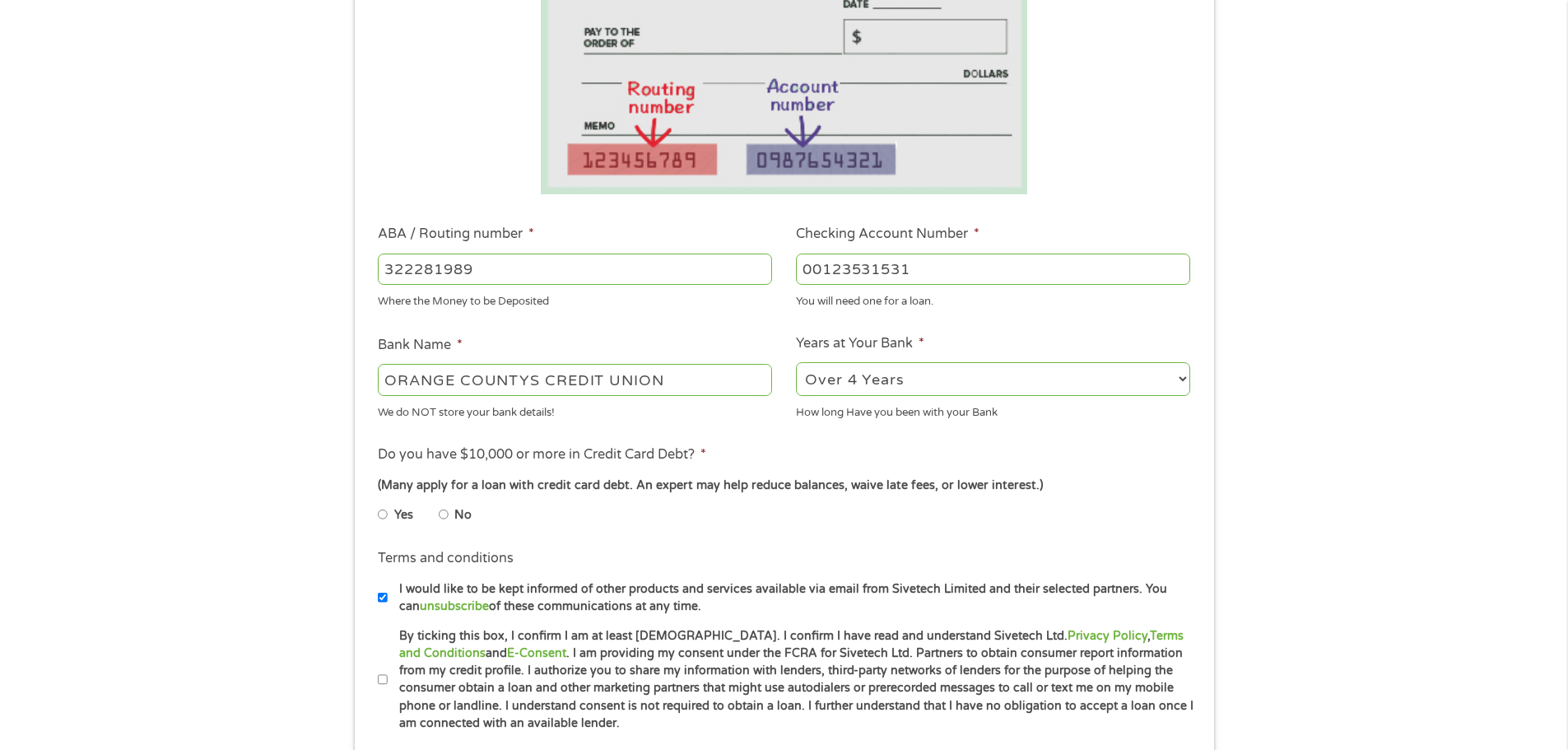
scroll to position [329, 0]
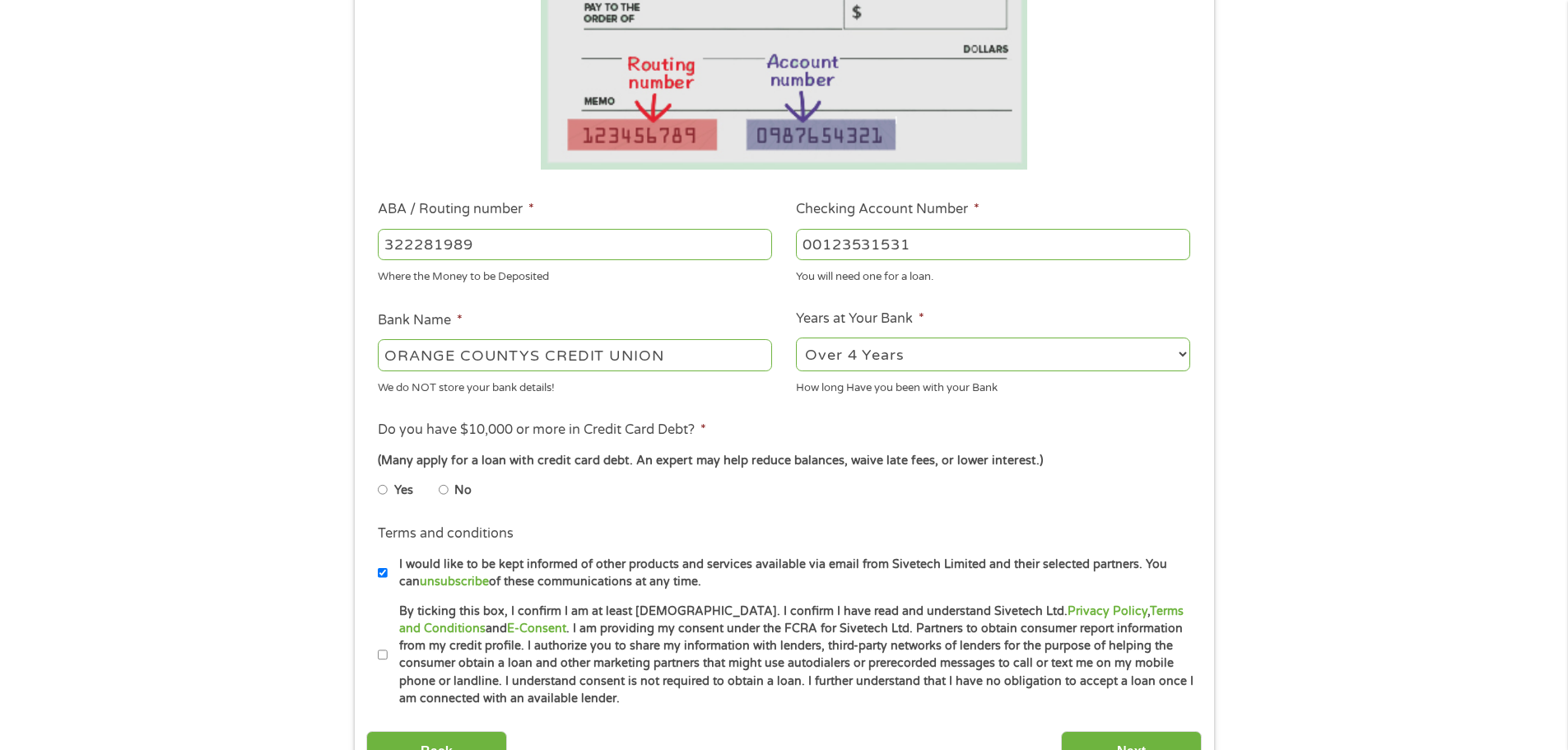
click at [447, 492] on input "No" at bounding box center [443, 490] width 9 height 26
radio input "true"
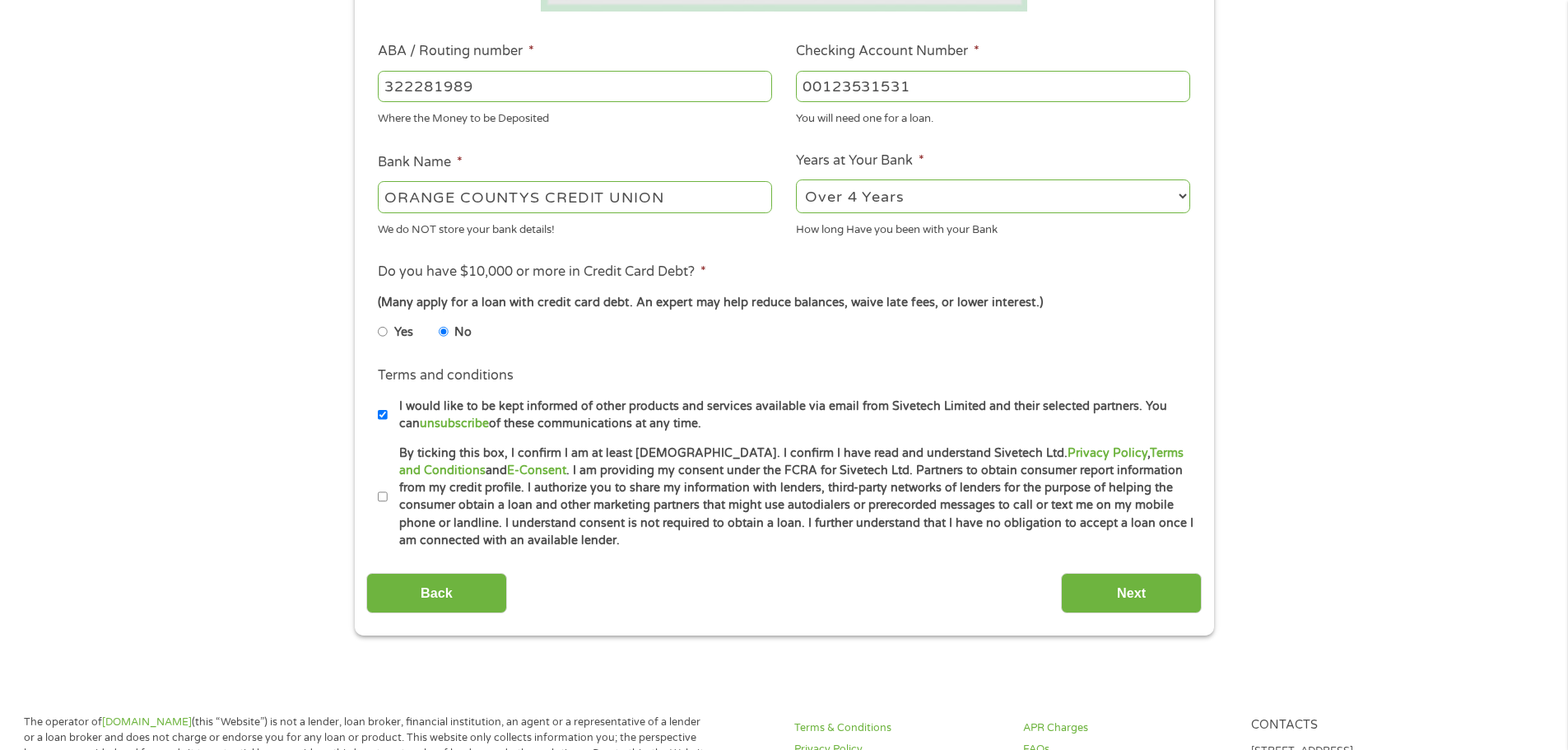
scroll to position [493, 0]
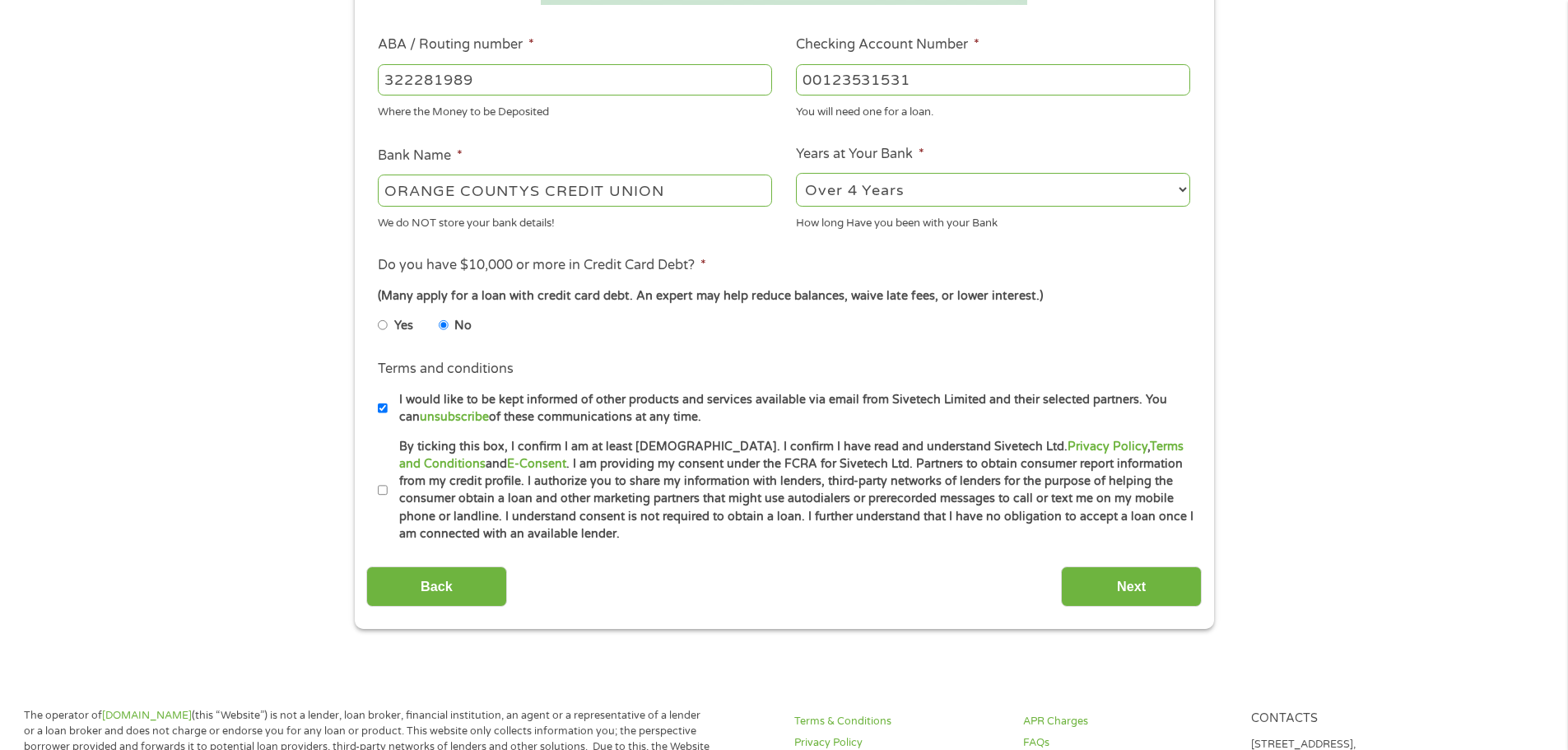
click at [372, 425] on li "Terms and conditions I would like to be kept informed of other products and ser…" at bounding box center [783, 392] width 835 height 67
click at [385, 415] on input "I would like to be kept informed of other products and services available via e…" at bounding box center [382, 408] width 9 height 26
checkbox input "false"
click at [384, 490] on input "By ticking this box, I confirm I am at least [DEMOGRAPHIC_DATA]. I confirm I ha…" at bounding box center [382, 491] width 9 height 26
checkbox input "true"
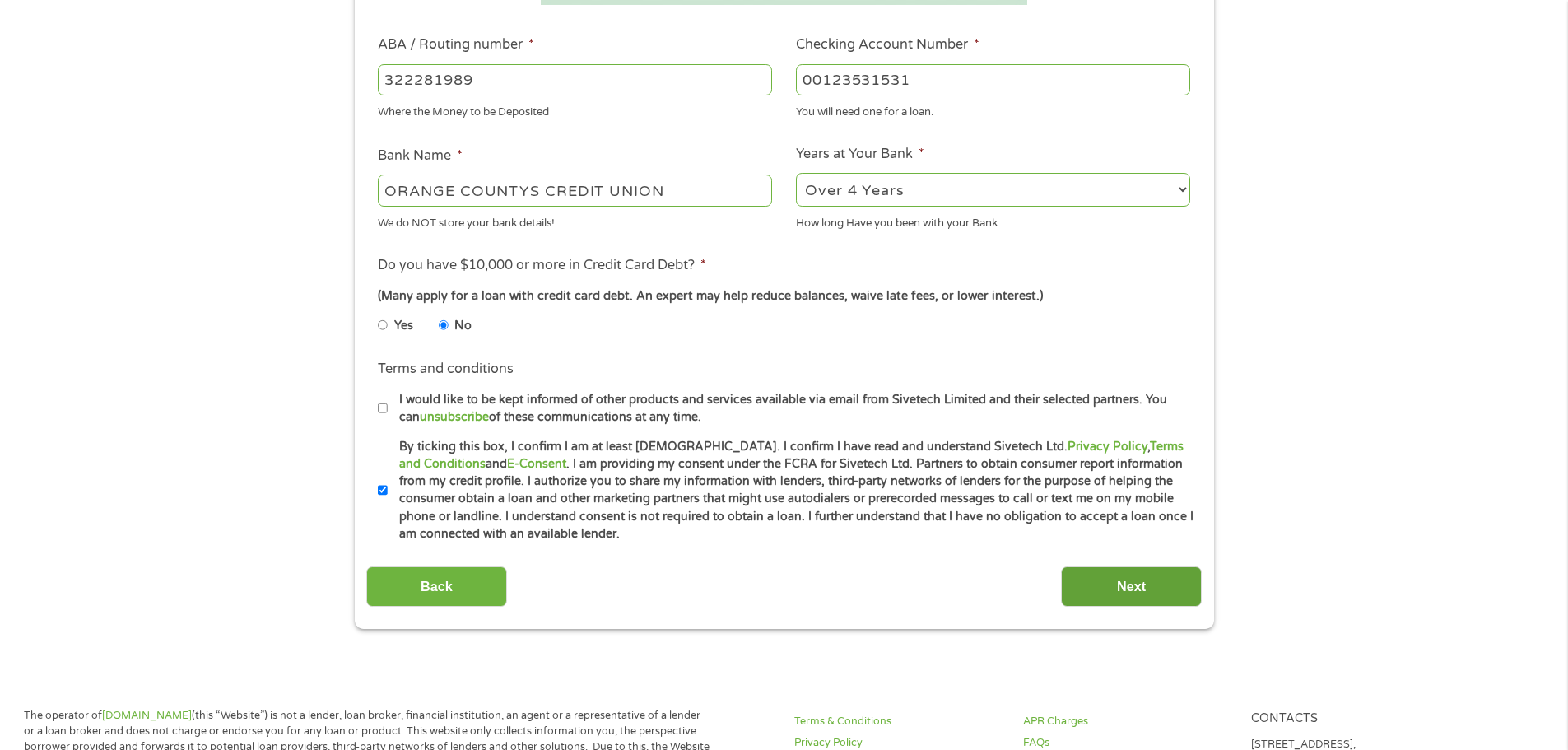
click at [1118, 585] on input "Next" at bounding box center [1130, 586] width 141 height 41
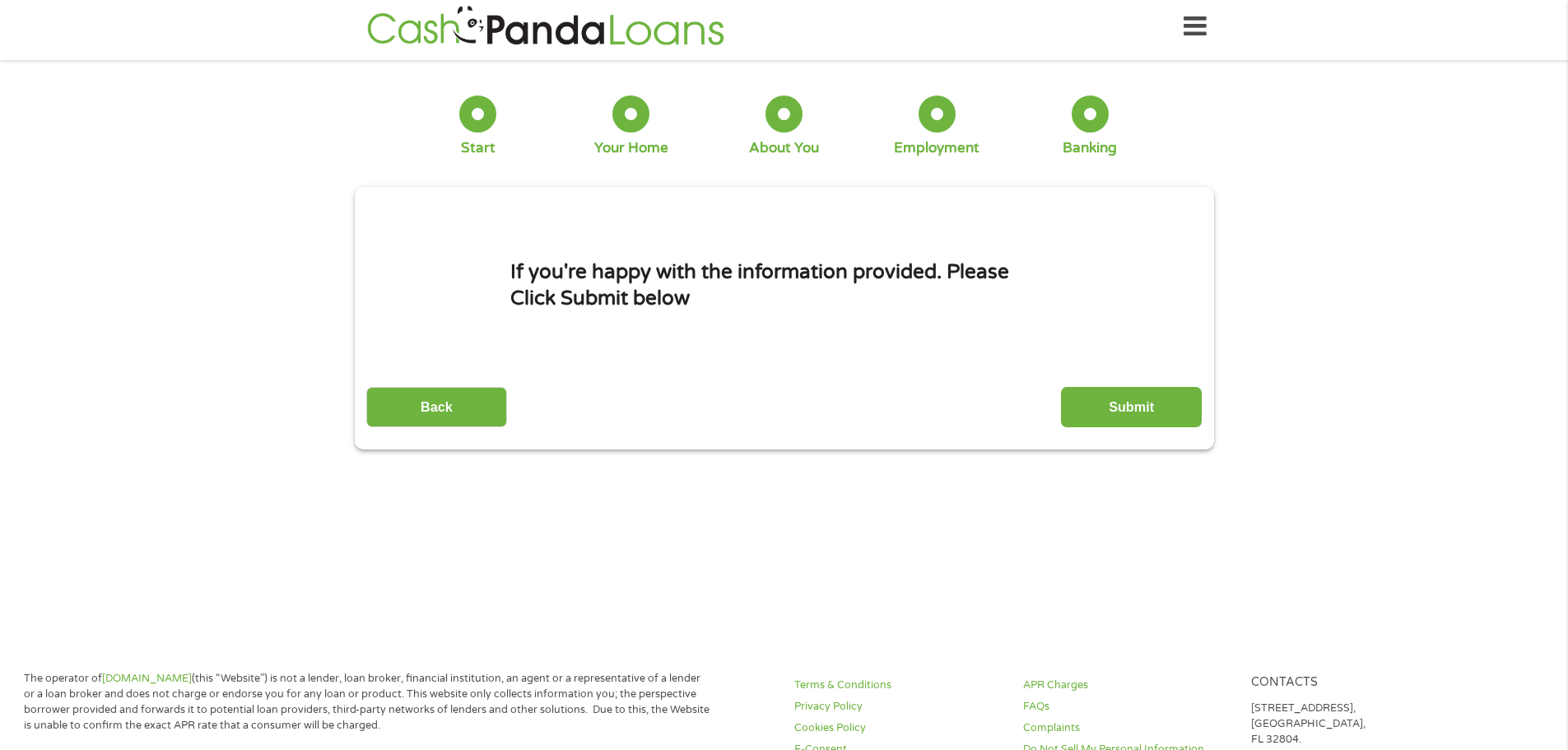
scroll to position [0, 0]
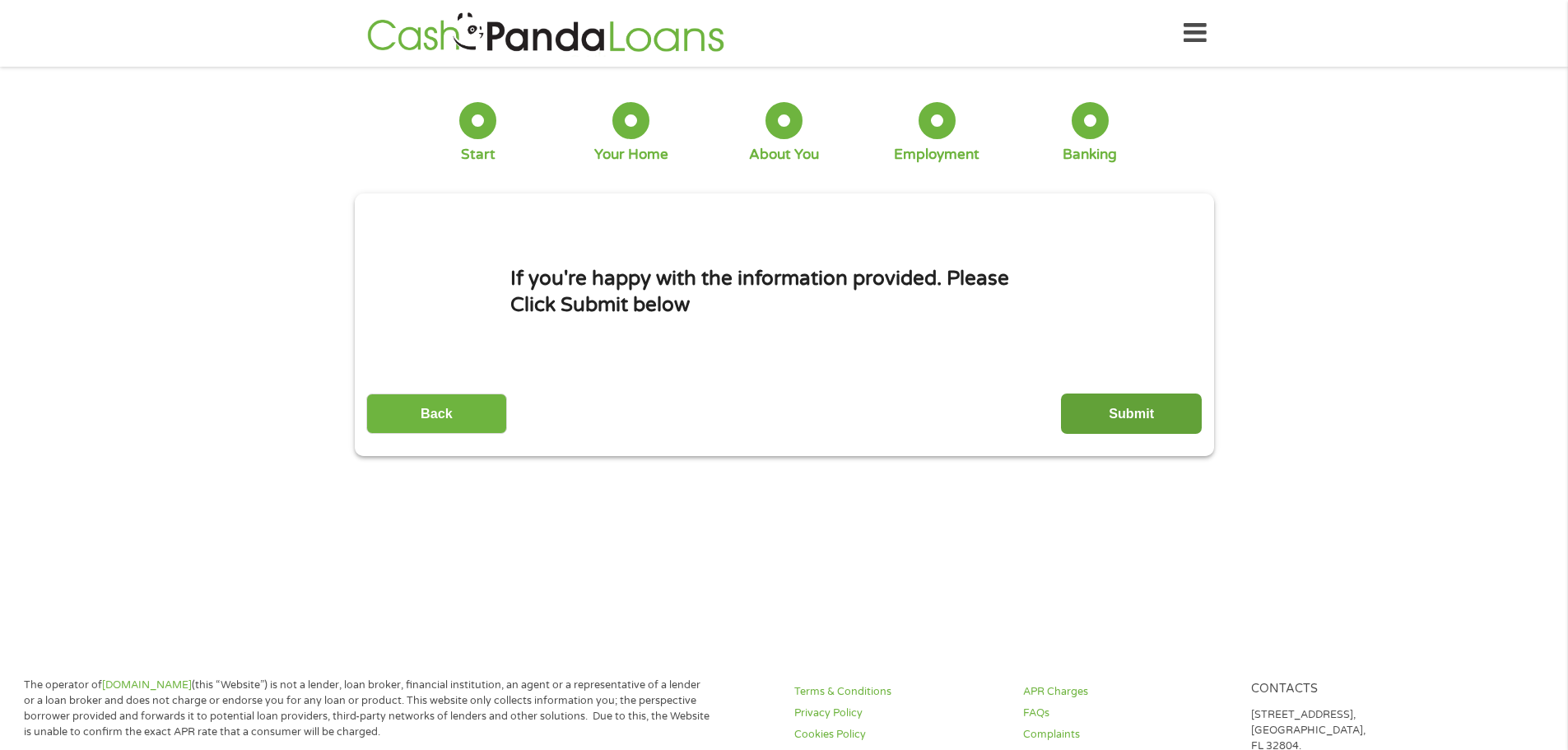
click at [1134, 408] on input "Submit" at bounding box center [1130, 413] width 141 height 41
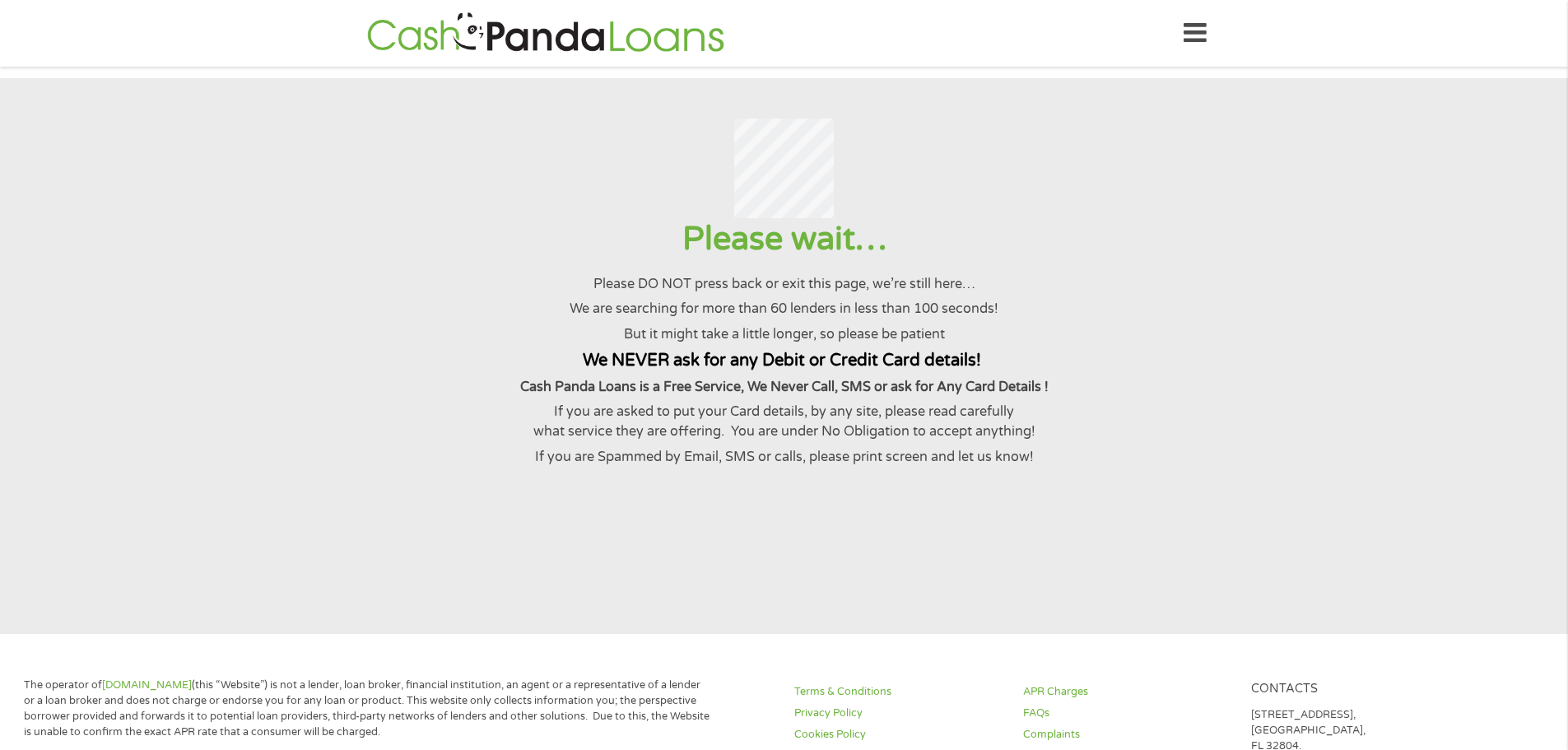
click at [1294, 195] on div at bounding box center [783, 169] width 1527 height 100
